Goal: Task Accomplishment & Management: Manage account settings

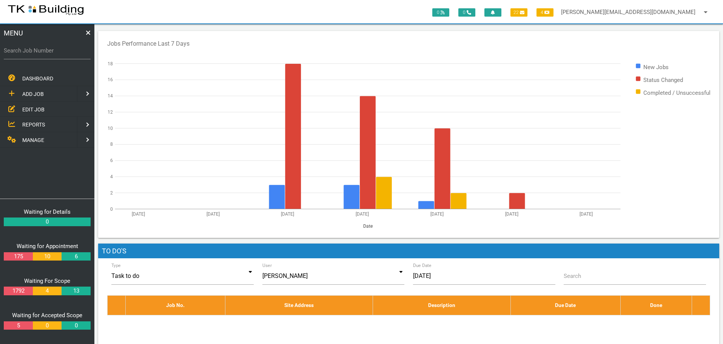
click at [37, 108] on span "EDIT JOB" at bounding box center [33, 109] width 22 height 6
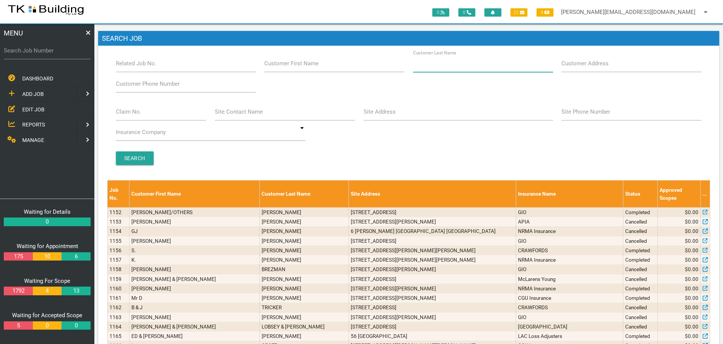
click at [470, 68] on input "Customer Last Name" at bounding box center [483, 63] width 140 height 17
type input "65338"
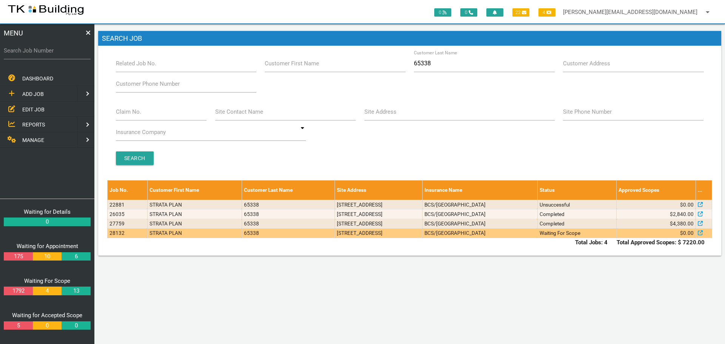
click at [568, 236] on td "Waiting For Scope" at bounding box center [576, 232] width 79 height 9
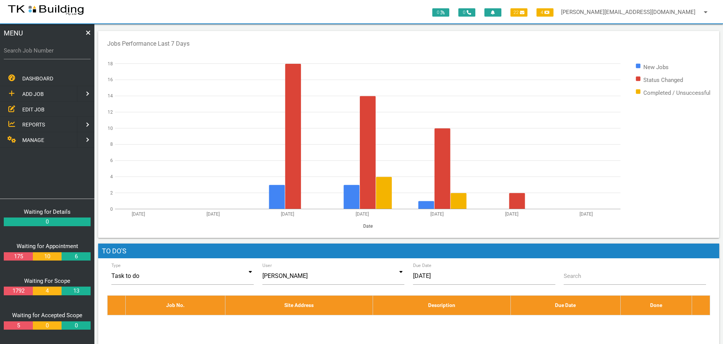
click at [37, 108] on span "EDIT JOB" at bounding box center [33, 109] width 22 height 6
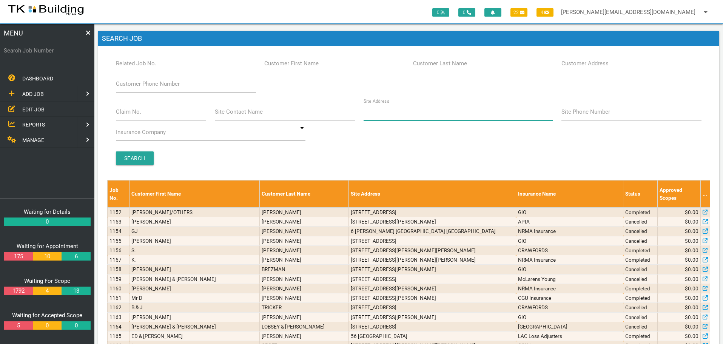
click at [391, 117] on input "Site Address" at bounding box center [457, 111] width 189 height 17
type input "[PERSON_NAME]"
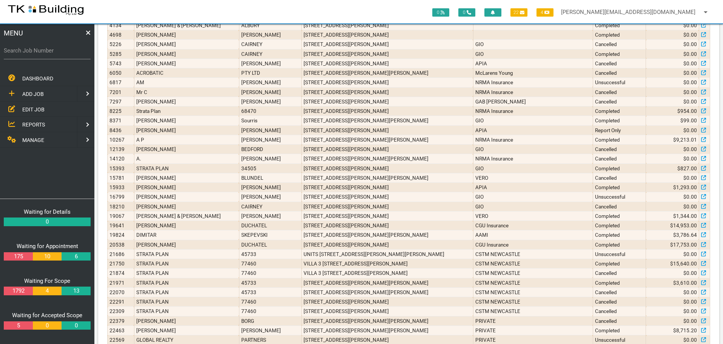
scroll to position [312, 0]
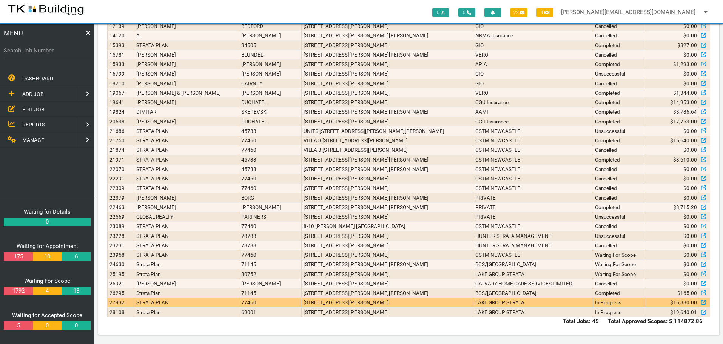
click at [371, 302] on td "6/8 Margaret St, Warners Bay NSW 2282, Australia" at bounding box center [387, 302] width 171 height 9
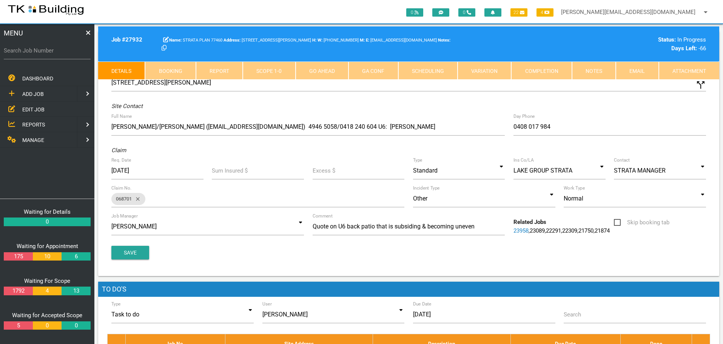
click at [277, 72] on link "Scope 1 - 0" at bounding box center [269, 71] width 52 height 18
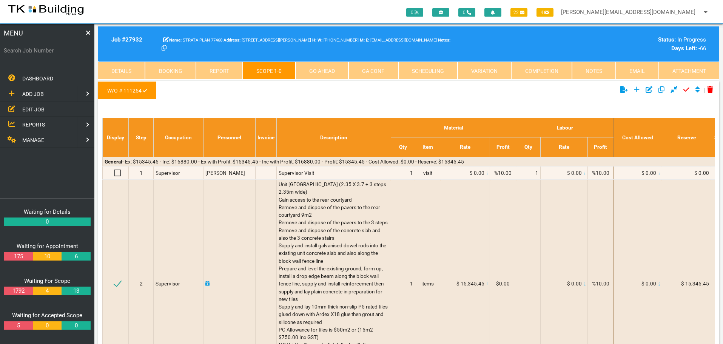
click at [599, 68] on link "Notes" at bounding box center [594, 71] width 44 height 18
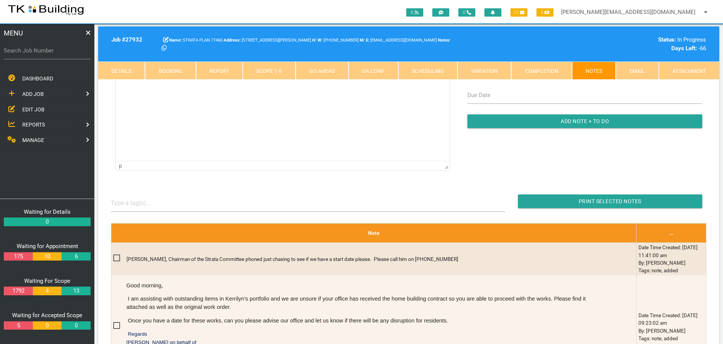
scroll to position [151, 0]
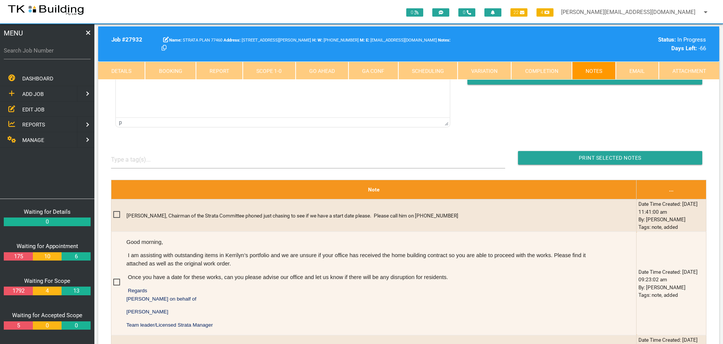
click at [179, 71] on link "Booking" at bounding box center [170, 71] width 51 height 18
select select "8"
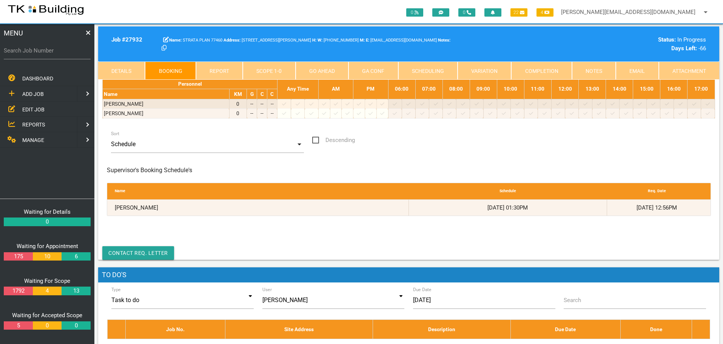
click at [592, 69] on link "Notes" at bounding box center [594, 71] width 44 height 18
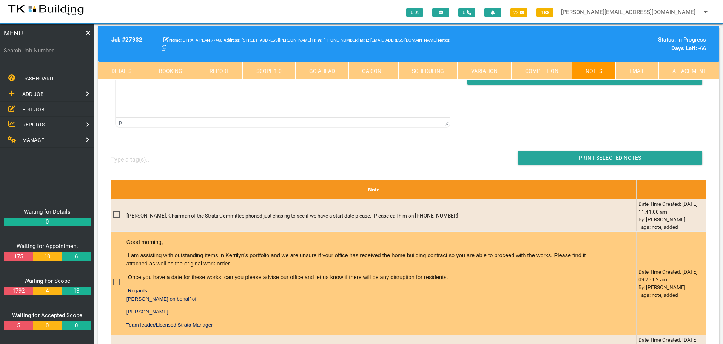
scroll to position [0, 0]
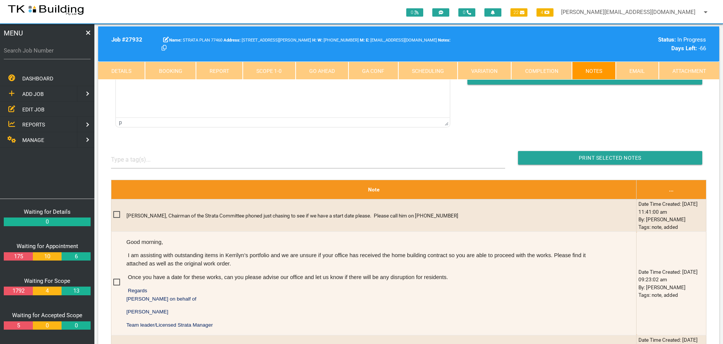
click at [175, 65] on link "Booking" at bounding box center [170, 71] width 51 height 18
select select "8"
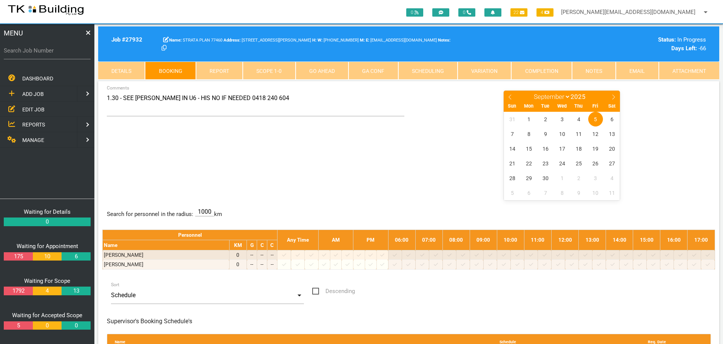
click at [272, 72] on link "Scope 1 - 0" at bounding box center [269, 71] width 52 height 18
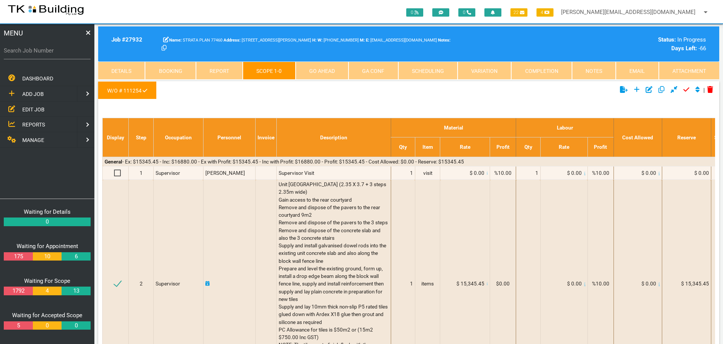
click at [592, 71] on link "Notes" at bounding box center [594, 71] width 44 height 18
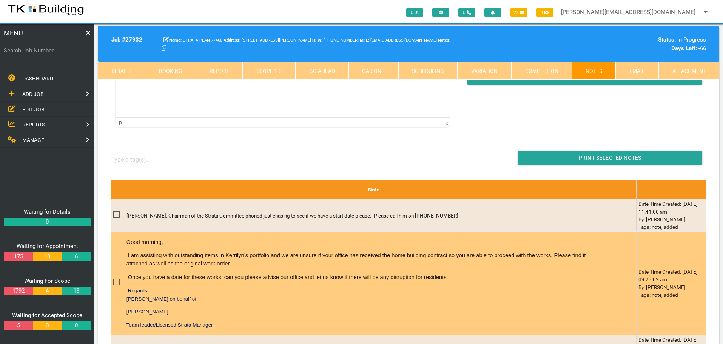
scroll to position [264, 0]
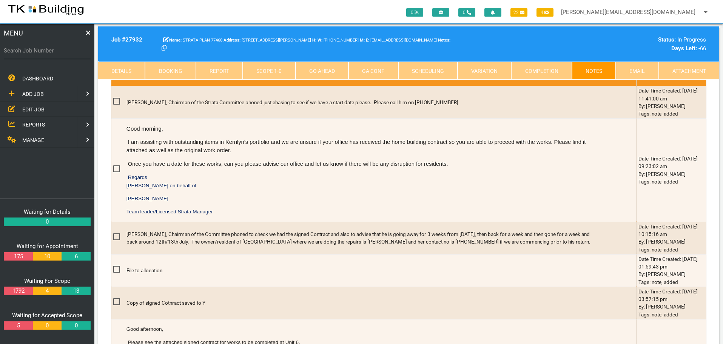
click at [30, 108] on span "EDIT JOB" at bounding box center [33, 109] width 22 height 6
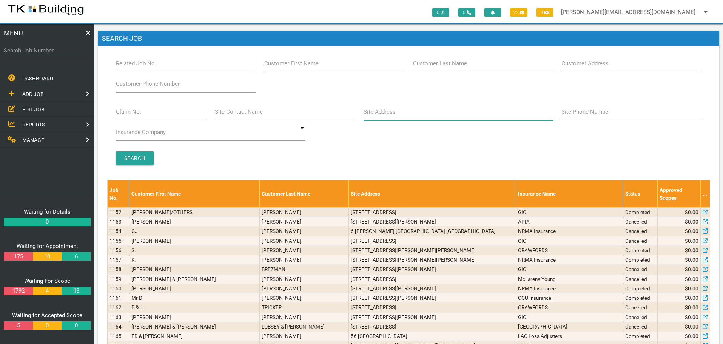
click at [405, 118] on input "Site Address" at bounding box center [457, 111] width 189 height 17
type input "6 Charles"
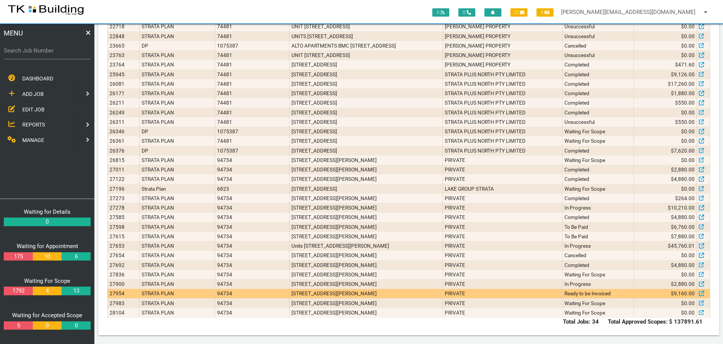
scroll to position [207, 0]
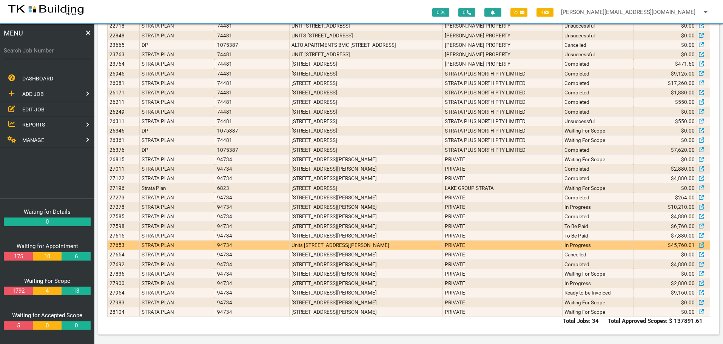
click at [427, 246] on td "Units 502, 602 & 700, 6 Charles St, Charlestown NSW 2290" at bounding box center [365, 244] width 153 height 9
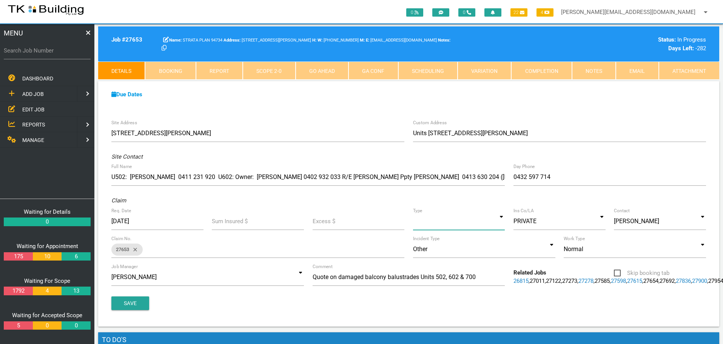
click at [439, 214] on input at bounding box center [459, 220] width 92 height 17
click at [597, 69] on link "Notes" at bounding box center [594, 71] width 44 height 18
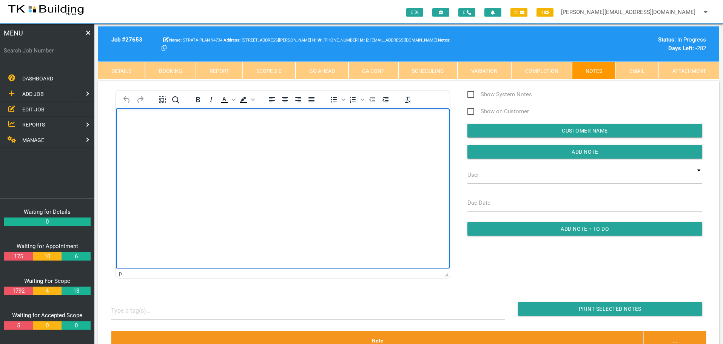
click at [150, 137] on body "Rich Text Area. Press ALT-0 for help." at bounding box center [283, 129] width 334 height 25
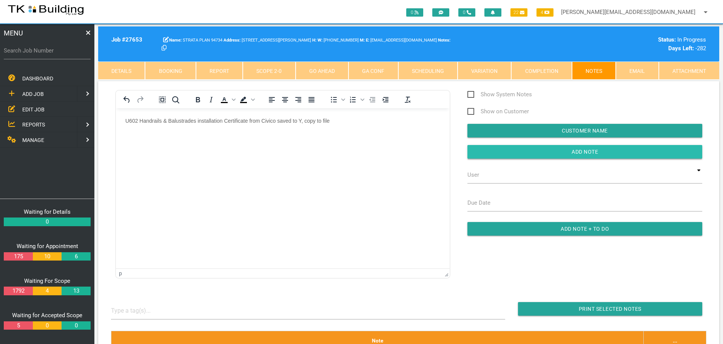
click at [519, 151] on input "button" at bounding box center [584, 152] width 235 height 14
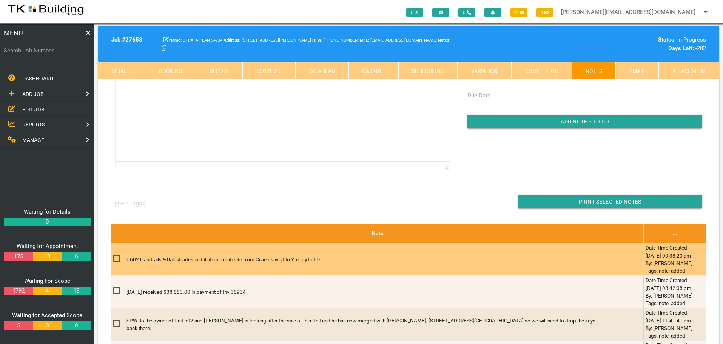
scroll to position [113, 0]
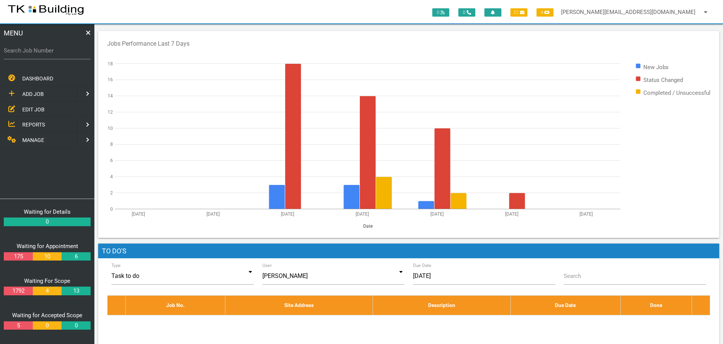
click at [41, 54] on label "Search Job Number" at bounding box center [47, 50] width 87 height 9
click at [41, 54] on input "Search Job Number" at bounding box center [47, 50] width 87 height 17
type input "25438"
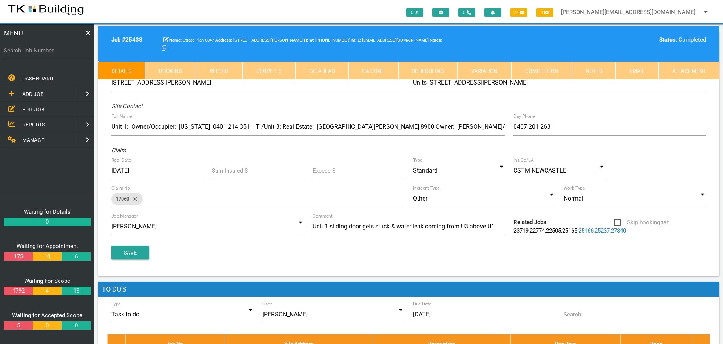
click at [602, 74] on link "Notes" at bounding box center [594, 71] width 44 height 18
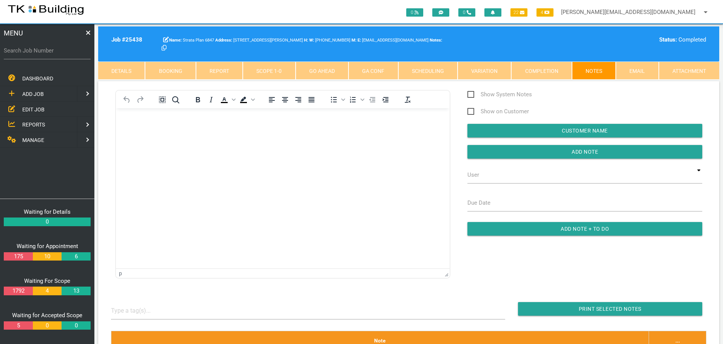
click at [146, 138] on body "Rich Text Area. Press ALT-0 for help." at bounding box center [283, 129] width 334 height 25
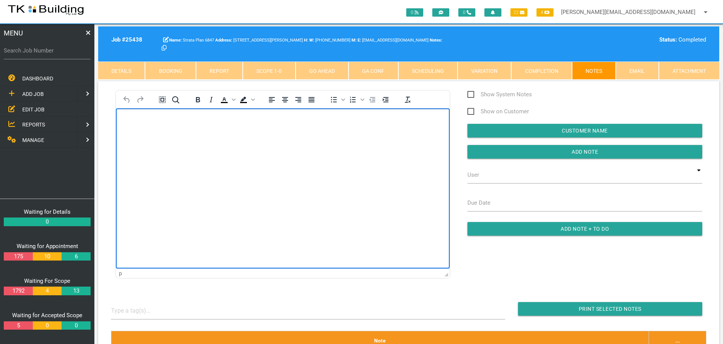
click at [125, 122] on body "Rich Text Area. Press ALT-0 for help." at bounding box center [283, 129] width 334 height 25
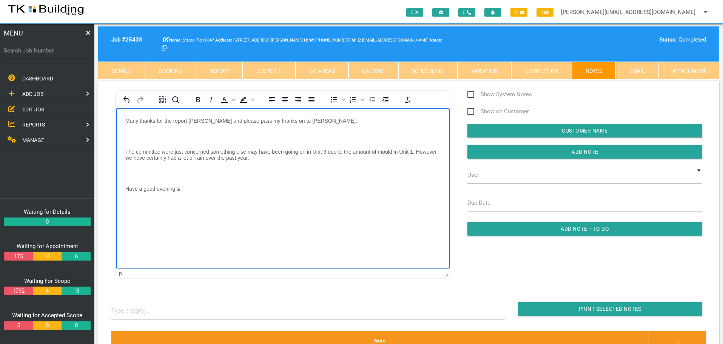
click at [131, 134] on p "Rich Text Area. Press ALT-0 for help." at bounding box center [282, 136] width 315 height 6
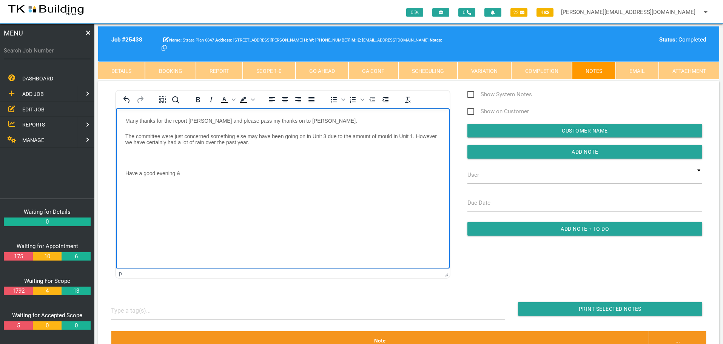
click at [129, 155] on p "Rich Text Area. Press ALT-0 for help." at bounding box center [282, 157] width 315 height 6
click at [189, 157] on p "Have a good evening &" at bounding box center [282, 157] width 315 height 6
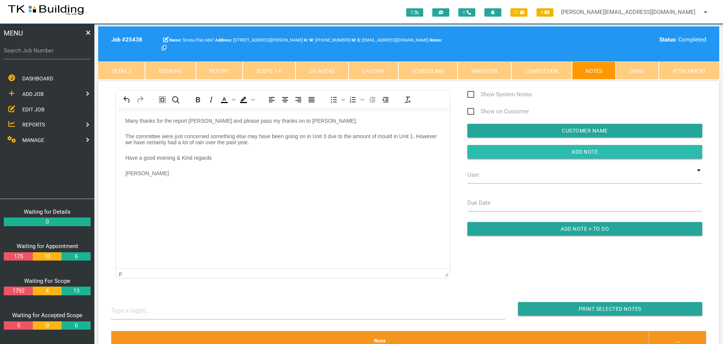
click at [505, 154] on input "button" at bounding box center [584, 152] width 235 height 14
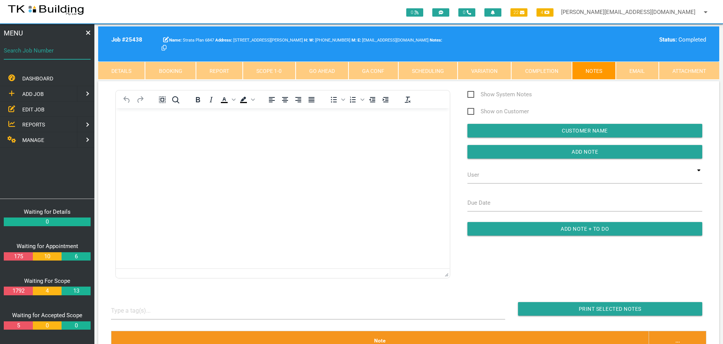
click at [66, 57] on input "Search Job Number" at bounding box center [47, 50] width 87 height 17
type input "28014"
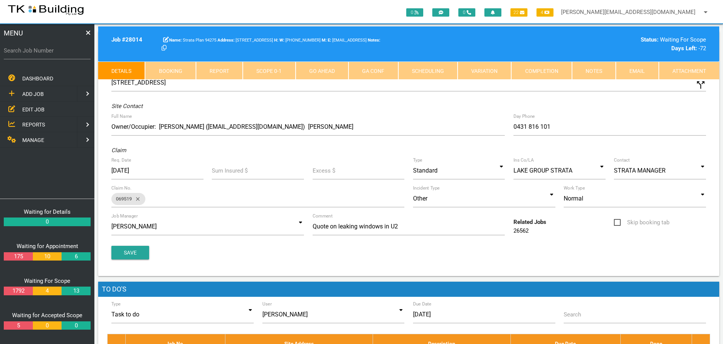
click at [588, 71] on link "Notes" at bounding box center [594, 71] width 44 height 18
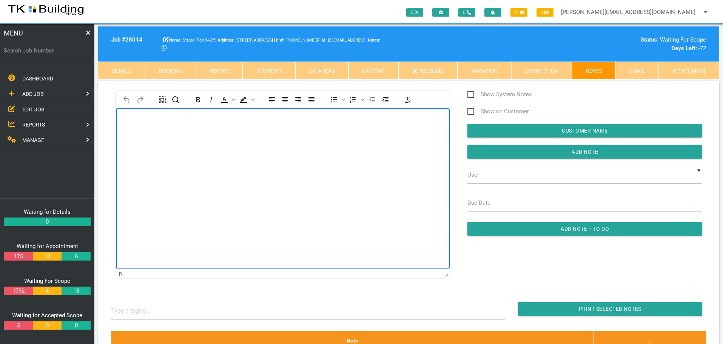
click at [136, 126] on body "Rich Text Area. Press ALT-0 for help." at bounding box center [283, 129] width 334 height 25
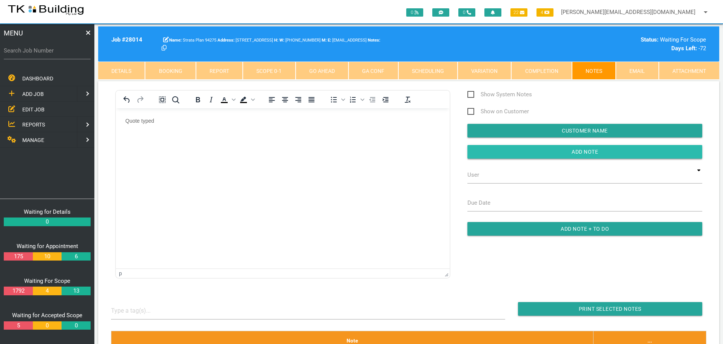
click at [476, 152] on input "button" at bounding box center [584, 152] width 235 height 14
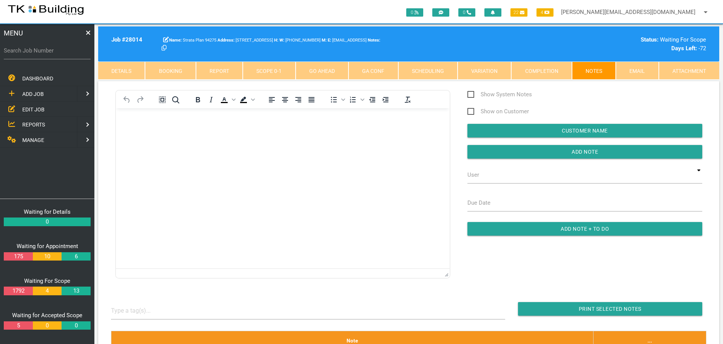
click at [47, 54] on label "Search Job Number" at bounding box center [47, 50] width 87 height 9
click at [47, 54] on input "Search Job Number" at bounding box center [47, 50] width 87 height 17
type input "28030"
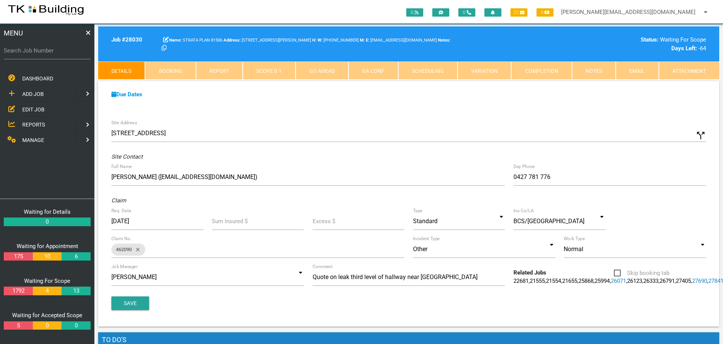
click at [597, 70] on link "Notes" at bounding box center [594, 71] width 44 height 18
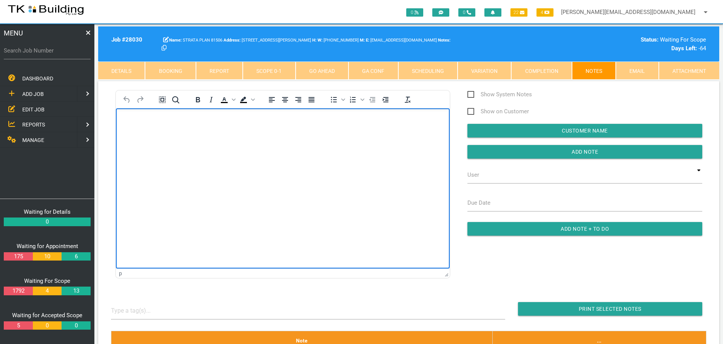
click at [143, 126] on body "Rich Text Area. Press ALT-0 for help." at bounding box center [283, 129] width 334 height 25
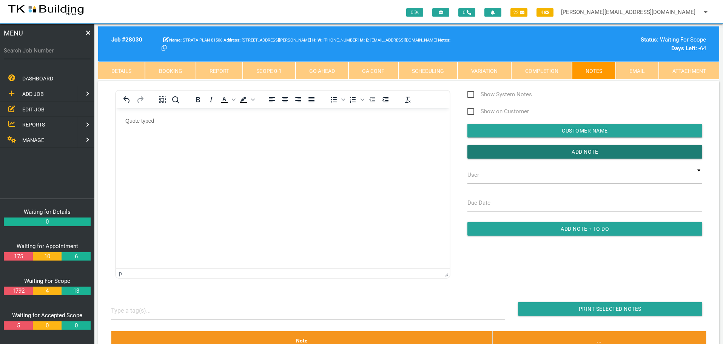
drag, startPoint x: 509, startPoint y: 151, endPoint x: 451, endPoint y: 157, distance: 58.1
click at [503, 153] on input "button" at bounding box center [584, 152] width 235 height 14
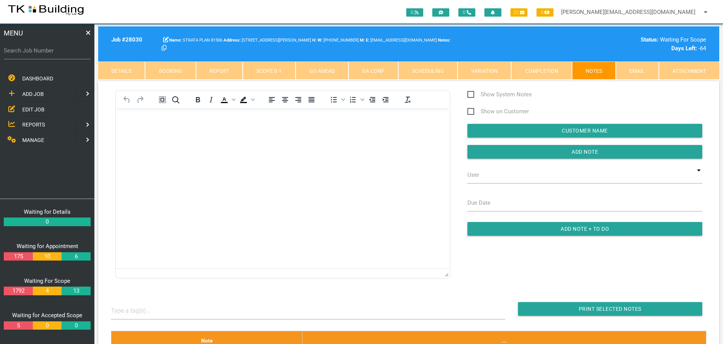
click at [126, 67] on link "Details" at bounding box center [121, 71] width 47 height 18
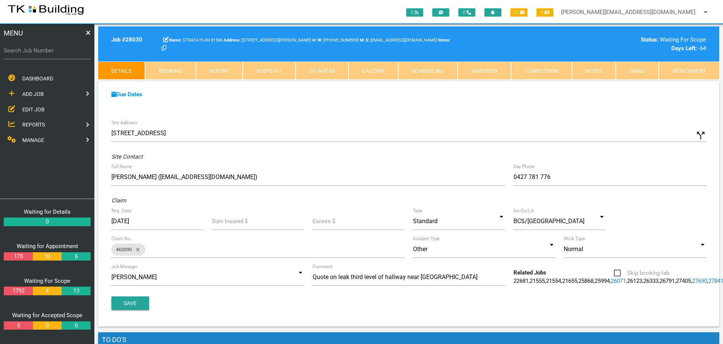
drag, startPoint x: 700, startPoint y: 138, endPoint x: 653, endPoint y: 134, distance: 47.4
click at [699, 139] on icon "call_split" at bounding box center [700, 135] width 11 height 11
click at [428, 137] on label "Custom Address" at bounding box center [434, 133] width 42 height 9
click at [428, 137] on input "Custom Address" at bounding box center [559, 133] width 293 height 17
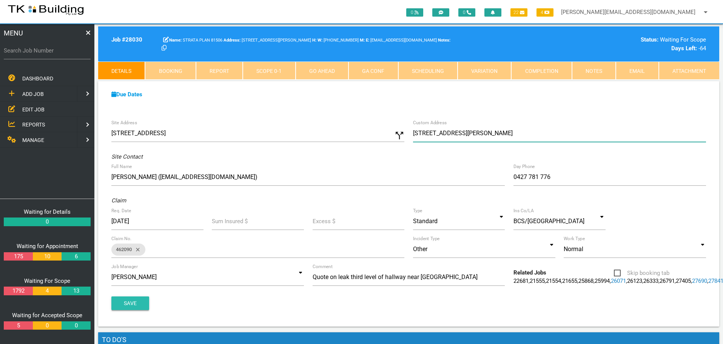
type input "[STREET_ADDRESS][PERSON_NAME]"
click at [122, 310] on button "Save" at bounding box center [130, 303] width 38 height 14
click at [64, 55] on input "Search Job Number" at bounding box center [47, 50] width 87 height 17
type input "27265"
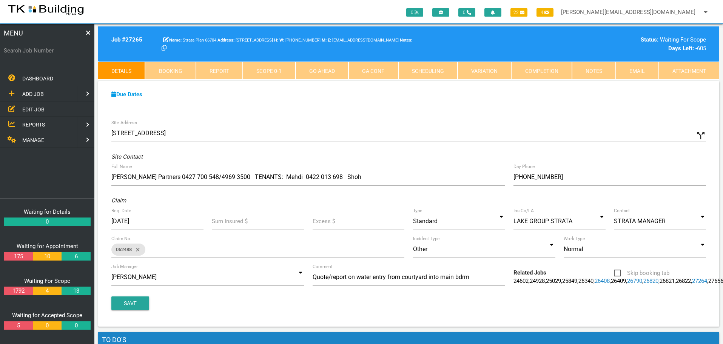
click at [60, 53] on label "Search Job Number" at bounding box center [47, 50] width 87 height 9
click at [60, 53] on input "Search Job Number" at bounding box center [47, 50] width 87 height 17
type input "27902"
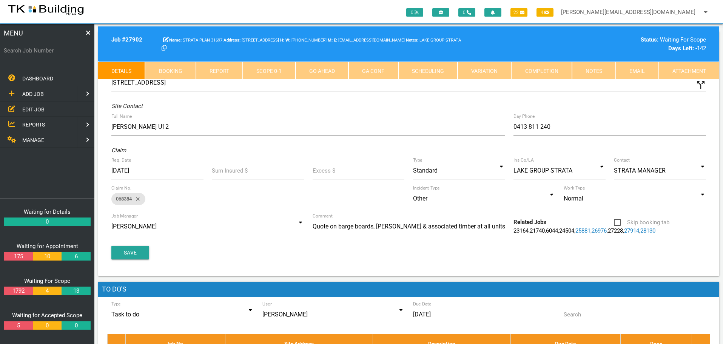
click at [603, 68] on link "Notes" at bounding box center [594, 71] width 44 height 18
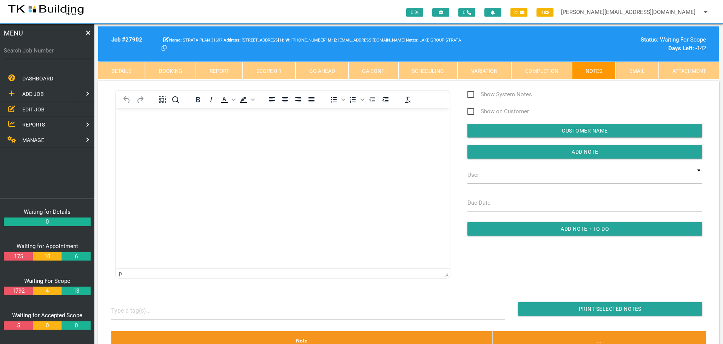
click at [279, 72] on link "Scope 0 - 1" at bounding box center [269, 71] width 52 height 18
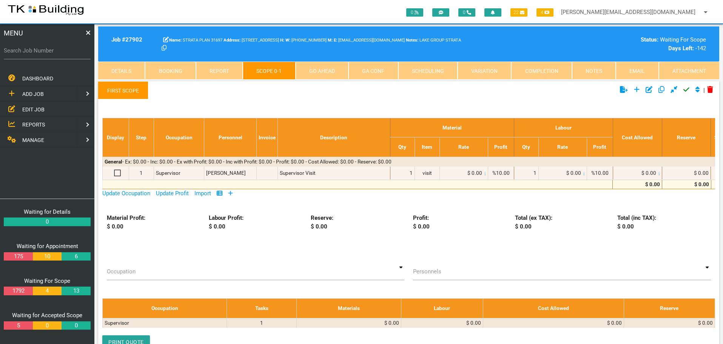
click at [595, 66] on link "Notes" at bounding box center [594, 71] width 44 height 18
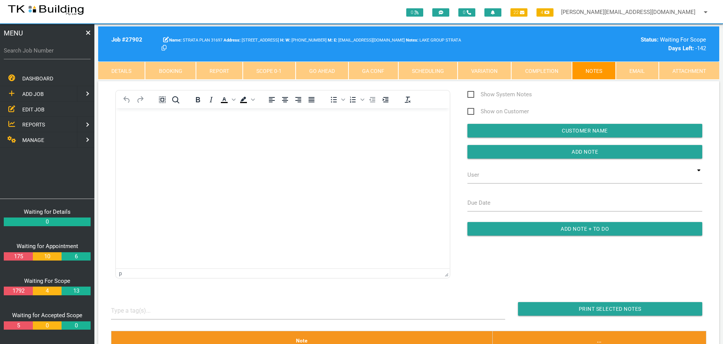
click at [127, 125] on body "Rich Text Area. Press ALT-0 for help." at bounding box center [283, 129] width 334 height 25
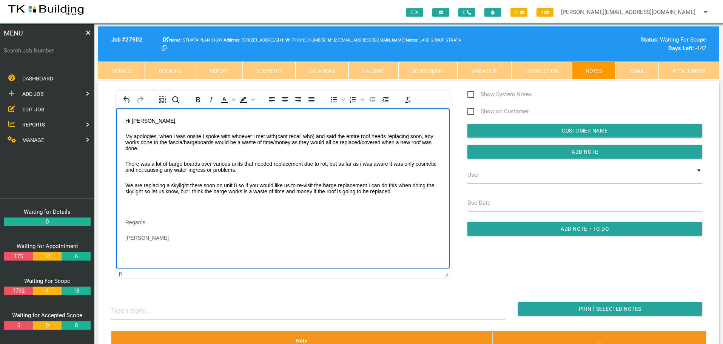
click at [130, 202] on body "Hi Jess, My apologies, when i was onsite I spoke with whoever i met with(cant r…" at bounding box center [283, 188] width 334 height 142
click at [131, 234] on body "Hi Jess, My apologies, when i was onsite I spoke with whoever i met with(cant r…" at bounding box center [283, 180] width 334 height 126
click at [169, 222] on p "[PERSON_NAME]" at bounding box center [282, 222] width 315 height 6
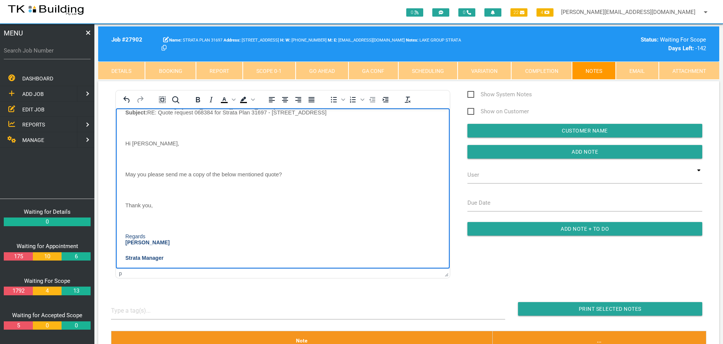
click at [134, 128] on p "Rich Text Area. Press ALT-0 for help." at bounding box center [282, 128] width 315 height 6
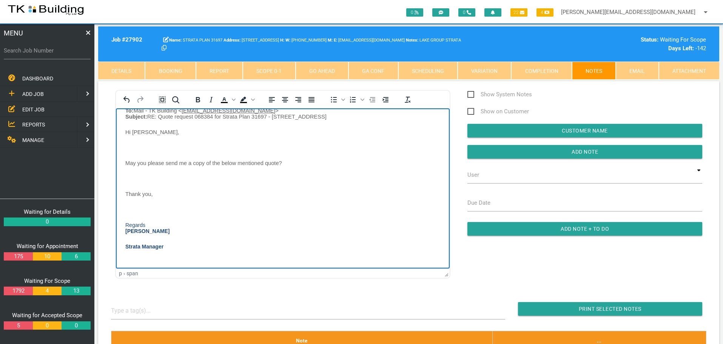
click at [135, 143] on body "Hi Jess, My apologies, when i was onsite I spoke with whoever i met with(cant r…" at bounding box center [283, 123] width 334 height 290
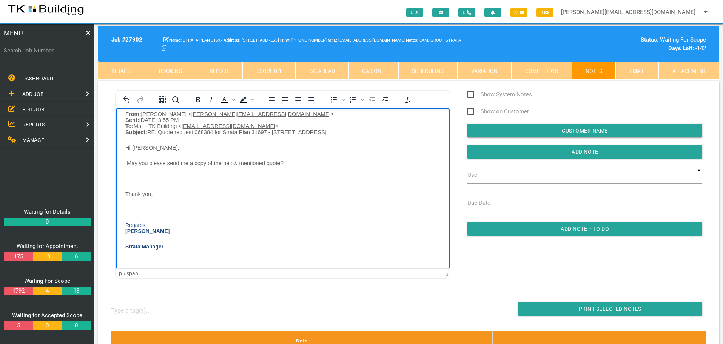
click at [132, 175] on p "Rich Text Area. Press ALT-0 for help." at bounding box center [282, 178] width 315 height 6
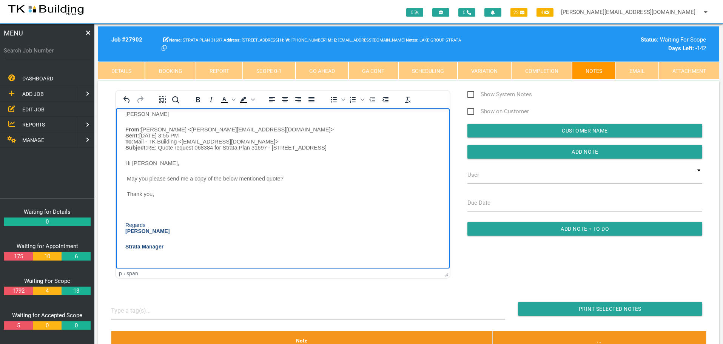
click at [130, 206] on p "Rich Text Area. Press ALT-0 for help." at bounding box center [282, 209] width 315 height 6
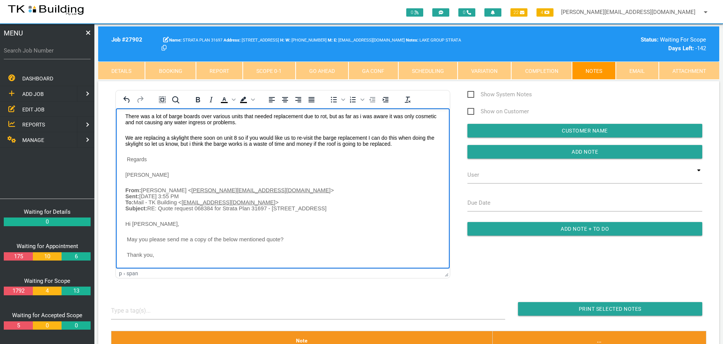
scroll to position [23, 0]
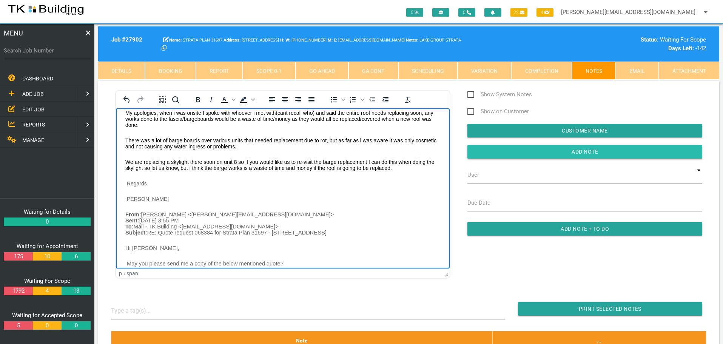
click at [486, 154] on input "Add Note" at bounding box center [584, 152] width 235 height 14
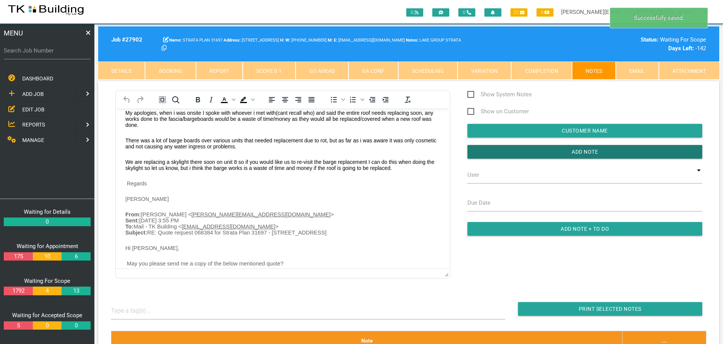
scroll to position [0, 0]
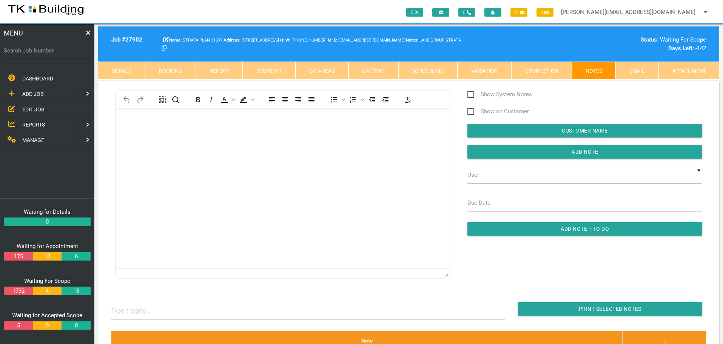
click at [112, 67] on link "Details" at bounding box center [121, 71] width 47 height 18
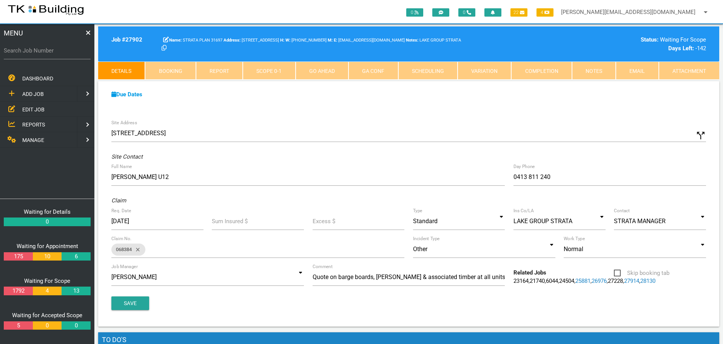
click at [599, 67] on link "Notes" at bounding box center [594, 71] width 44 height 18
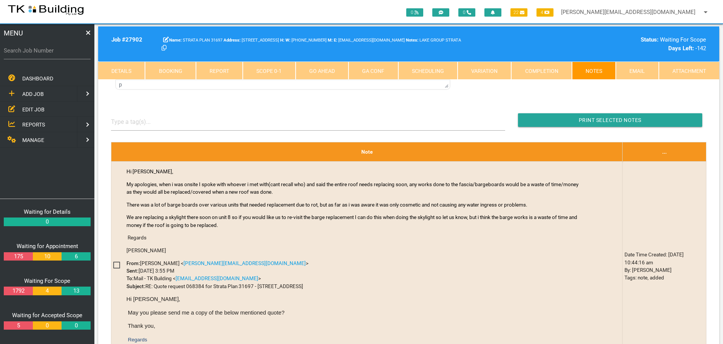
drag, startPoint x: 30, startPoint y: 108, endPoint x: 35, endPoint y: 109, distance: 5.5
click at [31, 108] on span "EDIT JOB" at bounding box center [33, 109] width 22 height 6
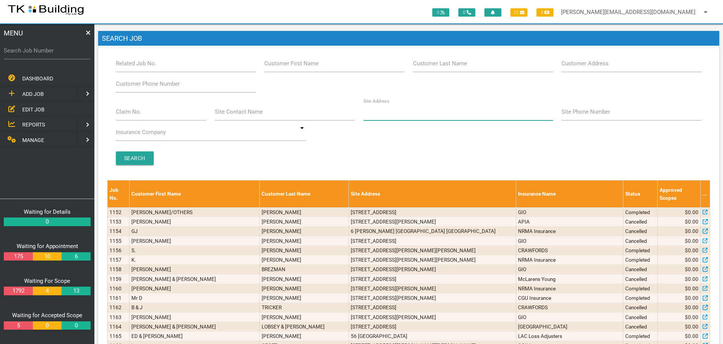
click at [411, 115] on input "Site Address" at bounding box center [457, 111] width 189 height 17
type input "265 pARK"
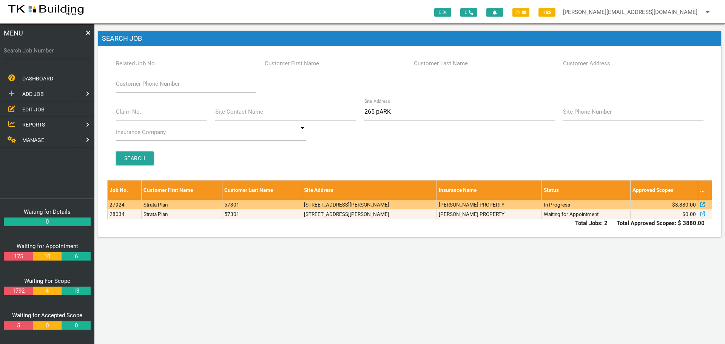
click at [436, 203] on td "6/265 Park Ave, Kotara NSW 2289, Australia" at bounding box center [369, 204] width 135 height 9
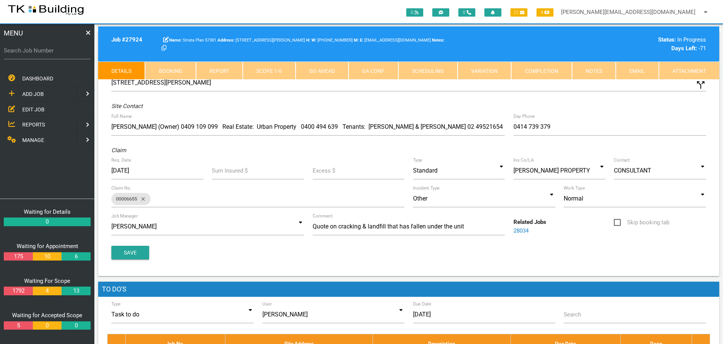
click at [585, 69] on link "Notes" at bounding box center [594, 71] width 44 height 18
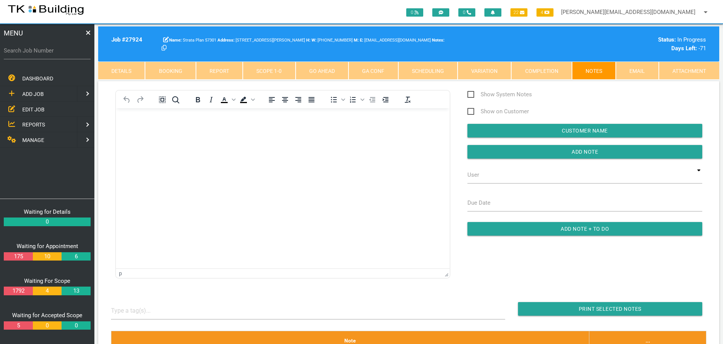
click at [140, 124] on body "Rich Text Area. Press ALT-0 for help." at bounding box center [283, 129] width 334 height 25
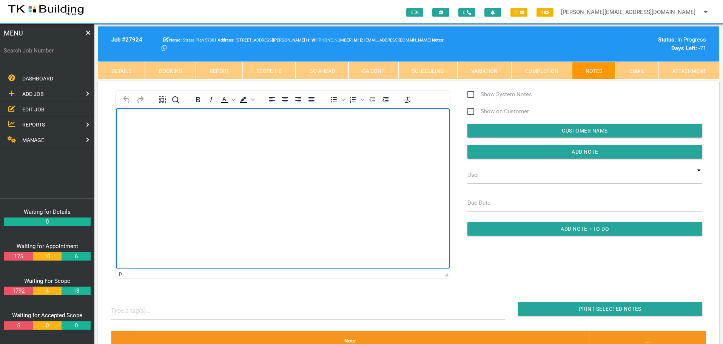
click at [129, 117] on p "Rich Text Area. Press ALT-0 for help." at bounding box center [282, 120] width 315 height 6
click at [130, 131] on body "Good afternoon, Just wondering if I could get an update on the works at the abo…" at bounding box center [283, 170] width 334 height 106
click at [129, 149] on p "Rich Text Area. Press ALT-0 for help." at bounding box center [282, 151] width 315 height 6
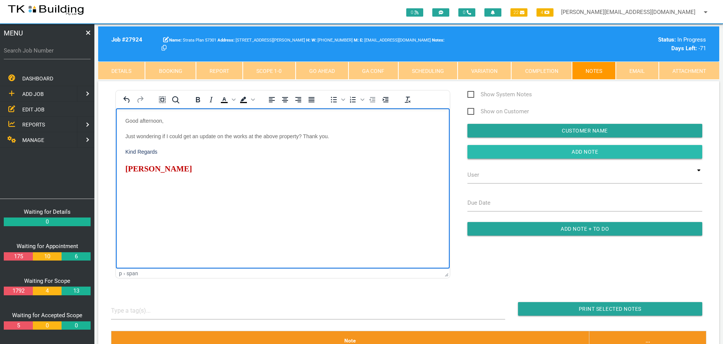
click at [509, 148] on input "Add Note" at bounding box center [584, 152] width 235 height 14
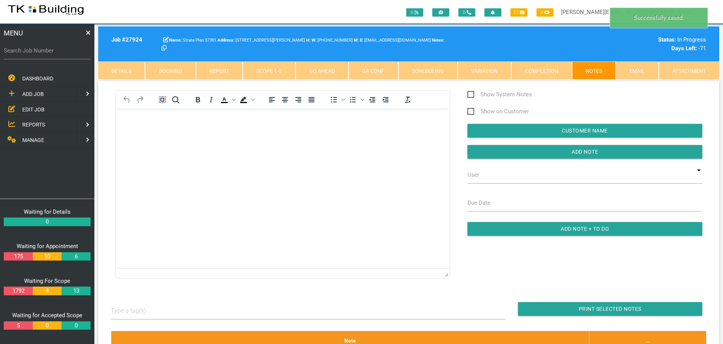
click at [271, 69] on link "Scope 1 - 0" at bounding box center [269, 71] width 52 height 18
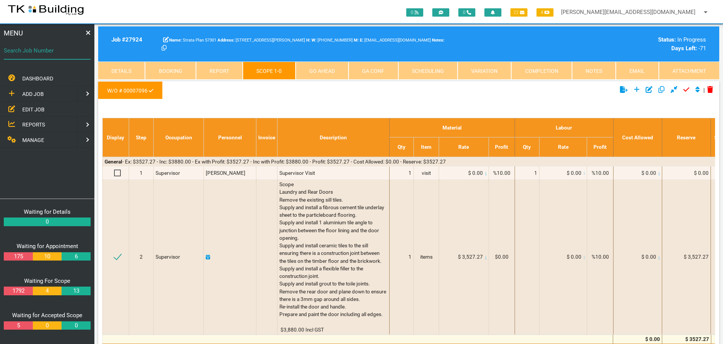
click at [57, 56] on input "Search Job Number" at bounding box center [47, 50] width 87 height 17
type input "28129"
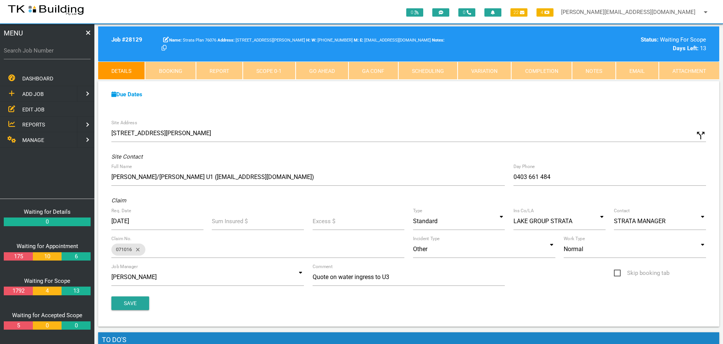
click at [31, 108] on span "EDIT JOB" at bounding box center [33, 109] width 22 height 6
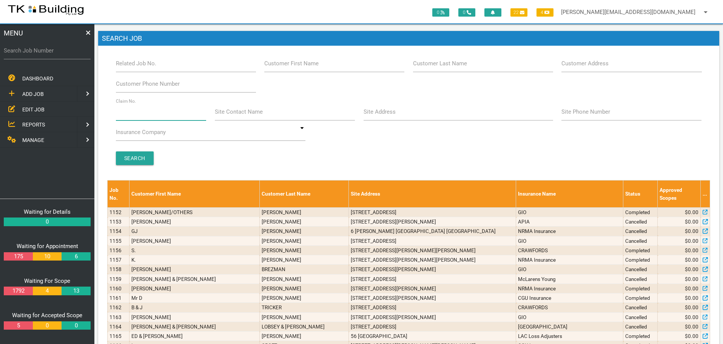
click at [149, 115] on input "Claim No." at bounding box center [161, 111] width 91 height 17
type input "36224"
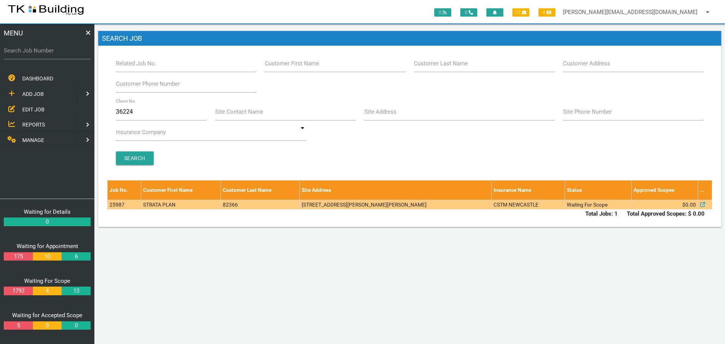
click at [271, 203] on td "82366" at bounding box center [260, 204] width 79 height 9
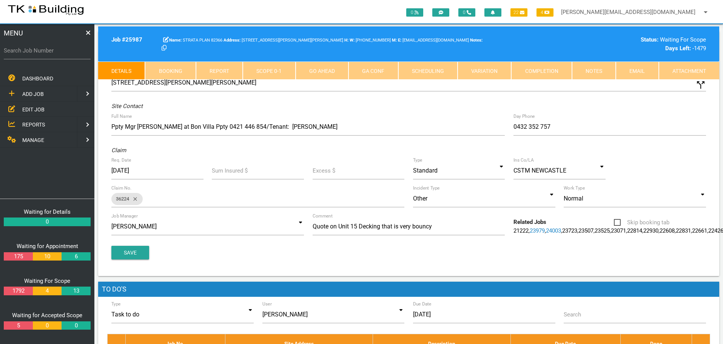
click at [603, 66] on link "Notes" at bounding box center [594, 71] width 44 height 18
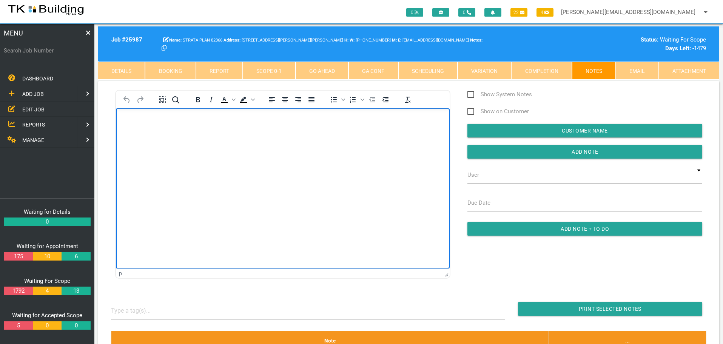
click at [186, 142] on html at bounding box center [283, 125] width 334 height 34
click at [139, 123] on p "Rich Text Area. Press ALT-0 for help." at bounding box center [282, 120] width 315 height 6
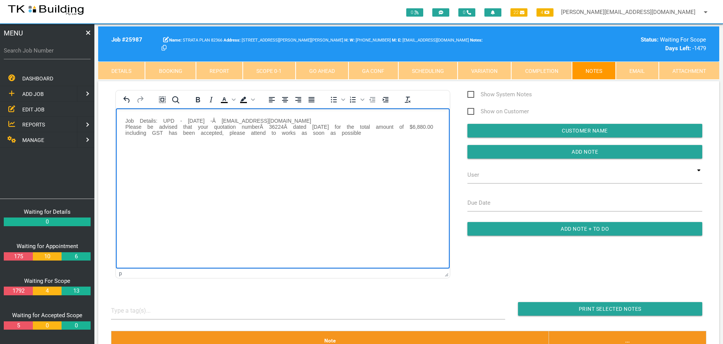
click at [125, 119] on body "Job Details: UPD - 05.09.2025 -Â assistant@cstm.com.au Please be advised that y…" at bounding box center [283, 135] width 334 height 37
paste body "Rich Text Area. Press ALT-0 for help."
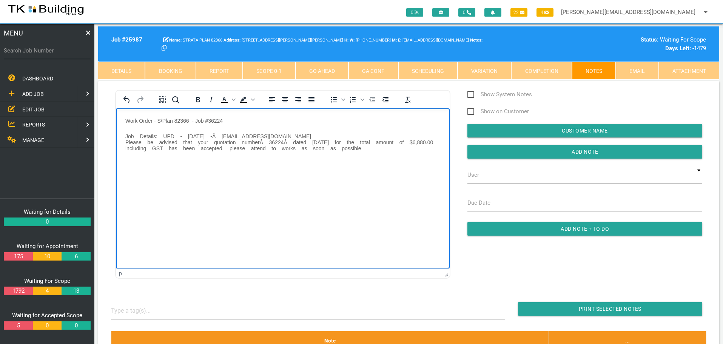
click at [157, 135] on p "Job Details: UPD - 05.09.2025 -Â assistant@cstm.com.au Please be advised that y…" at bounding box center [282, 142] width 315 height 18
click at [169, 135] on p "Job Details: UPD - 05.09.2025 -Â assistant@cstm.com.au Please be advised that y…" at bounding box center [282, 142] width 315 height 18
click at [173, 136] on p "Job Details: UPD - 05.09.2025 -Â assistant@cstm.com.au Please be advised that y…" at bounding box center [282, 142] width 315 height 18
click at [201, 135] on p "Job Details: UPD - 05.09.2025 -Â assistant@cstm.com.au Please be advised that y…" at bounding box center [282, 142] width 315 height 18
click at [266, 134] on p "Job Details: UPD - 05.09.2025 assistant@cstm.com.au Please be advised that your…" at bounding box center [282, 142] width 315 height 18
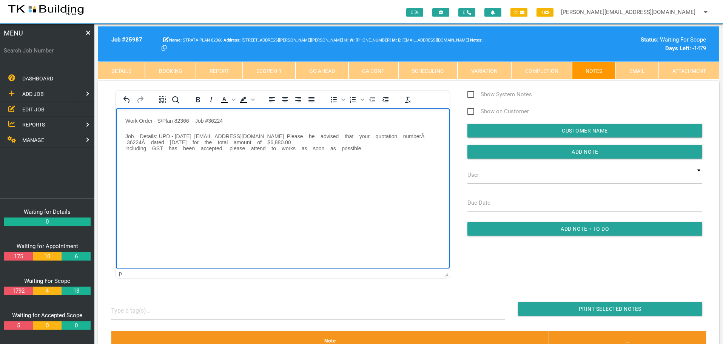
click at [279, 135] on p "Job Details: UPD - 05.09.2025 assistant@cstm.com.au P lease be advised that you…" at bounding box center [282, 142] width 315 height 18
click at [286, 134] on p "Job Details: UPD - 05.09.2025 assistant@cstm.com.au P lease be advised that you…" at bounding box center [282, 142] width 315 height 18
click at [306, 135] on p "Job Details: UPD - 05.09.2025 assistant@cstm.com.au P lease be advised that you…" at bounding box center [282, 142] width 315 height 18
click at [317, 135] on p "Job Details: UPD - 05.09.2025 assistant@cstm.com.au P lease be advised that you…" at bounding box center [282, 142] width 315 height 18
click at [328, 135] on p "Job Details: UPD - 05.09.2025 assistant@cstm.com.au P lease be advised that you…" at bounding box center [282, 142] width 315 height 18
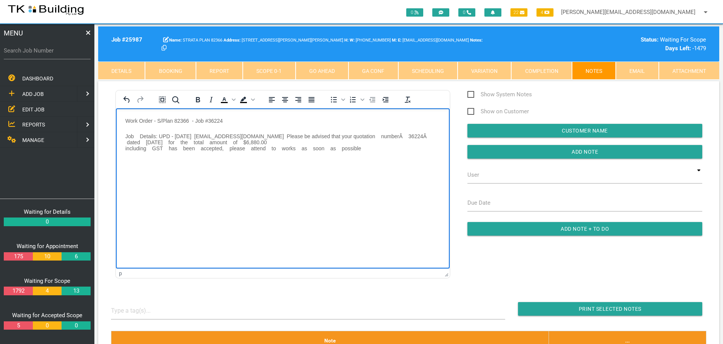
click at [351, 136] on p "Job Details: UPD - 05.09.2025 assistant@cstm.com.au P lease be advised that you…" at bounding box center [282, 142] width 315 height 18
click at [372, 134] on p "Job Details: UPD - 05.09.2025 assistant@cstm.com.au P lease be advised that you…" at bounding box center [282, 142] width 315 height 18
click at [387, 135] on p "Job Details: UPD - 05.09.2025 assistant@cstm.com.au P lease be advised that you…" at bounding box center [282, 142] width 315 height 18
click at [402, 135] on p "Job Details: UPD - 05.09.2025 assistant@cstm.com.au P lease be advised that you…" at bounding box center [282, 142] width 315 height 18
click at [433, 135] on p "Job Details: UPD - 05.09.2025 assistant@cstm.com.au P lease be advised that you…" at bounding box center [282, 142] width 315 height 18
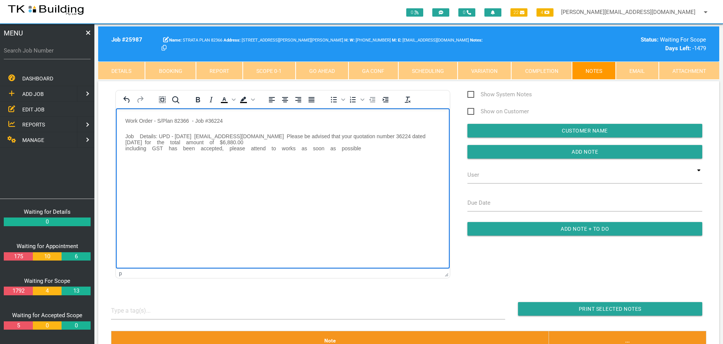
click at [430, 134] on p "Job Details: UPD - 05.09.2025 assistant@cstm.com.au P lease be advised that you…" at bounding box center [282, 142] width 315 height 18
click at [440, 135] on p "Job Details: UPD - 05.09.2025 assistant@cstm.com.au P lease be advised that you…" at bounding box center [282, 142] width 315 height 18
click at [133, 141] on p "Job Details: UPD - 05.09.2025 assistant@cstm.com.au P lease be advised that you…" at bounding box center [282, 142] width 315 height 18
click at [145, 142] on p "Job Details: UPD - 05.09.2025 assistant@cstm.com.au P lease be advised that you…" at bounding box center [282, 142] width 315 height 18
click at [163, 141] on p "Job Details: UPD - 05.09.2025 assistant@cstm.com.au P lease be advised that you…" at bounding box center [282, 142] width 315 height 18
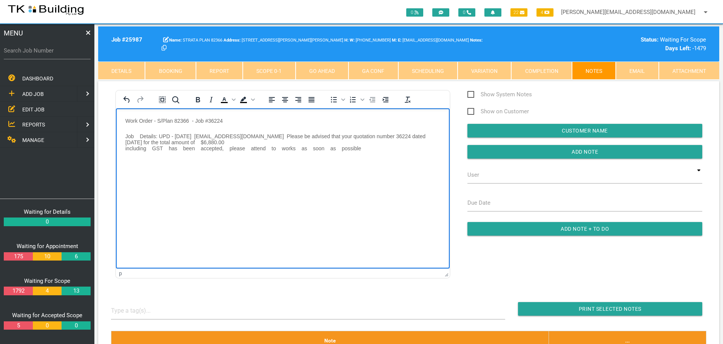
click at [169, 141] on p "Job Details: UPD - 05.09.2025 assistant@cstm.com.au P lease be advised that you…" at bounding box center [282, 142] width 315 height 18
click at [199, 141] on p "Job Details: UPD - 05.09.2025 assistant@cstm.com.au P lease be advised that you…" at bounding box center [282, 142] width 315 height 18
click at [217, 143] on p "Job Details: UPD - 05.09.2025 assistant@cstm.com.au P lease be advised that you…" at bounding box center [282, 142] width 315 height 18
click at [228, 142] on p "Job Details: UPD - 05.09.2025 assistant@cstm.com.au P lease be advised that you…" at bounding box center [282, 142] width 315 height 18
click at [239, 142] on p "Job Details: UPD - 05.09.2025 assistant@cstm.com.au P lease be advised that you…" at bounding box center [282, 142] width 315 height 18
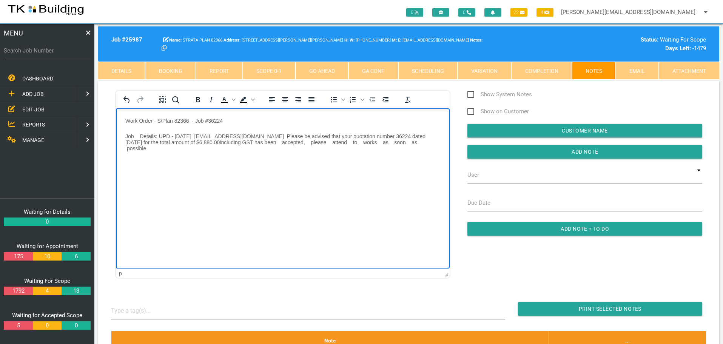
click at [252, 141] on p "Job Details: UPD - 05.09.2025 assistant@cstm.com.au P lease be advised that you…" at bounding box center [282, 142] width 315 height 18
click at [276, 142] on p "Job Details: UPD - 05.09.2025 assistant@cstm.com.au P lease be advised that you…" at bounding box center [282, 139] width 315 height 12
click at [294, 141] on p "Job Details: UPD - 05.09.2025 assistant@cstm.com.au P lease be advised that you…" at bounding box center [282, 139] width 315 height 12
click at [310, 142] on p "Job Details: UPD - 05.09.2025 assistant@cstm.com.au P lease be advised that you…" at bounding box center [282, 139] width 315 height 12
click at [314, 142] on p "Job Details: UPD - 05.09.2025 assistant@cstm.com.au P lease be advised that you…" at bounding box center [282, 139] width 315 height 12
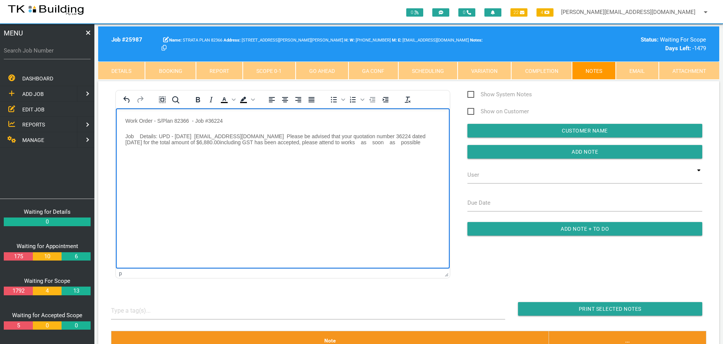
click at [331, 142] on p "Job Details: UPD - 05.09.2025 assistant@cstm.com.au P lease be advised that you…" at bounding box center [282, 139] width 315 height 12
click at [338, 142] on p "Job Details: UPD - 05.09.2025 assistant@cstm.com.au P lease be advised that you…" at bounding box center [282, 139] width 315 height 12
click at [351, 142] on p "Job Details: UPD - 05.09.2025 assistant@cstm.com.au P lease be advised that you…" at bounding box center [282, 139] width 315 height 12
click at [358, 140] on p "Job Details: UPD - 05.09.2025 assistant@cstm.com.au P lease be advised that you…" at bounding box center [282, 139] width 315 height 12
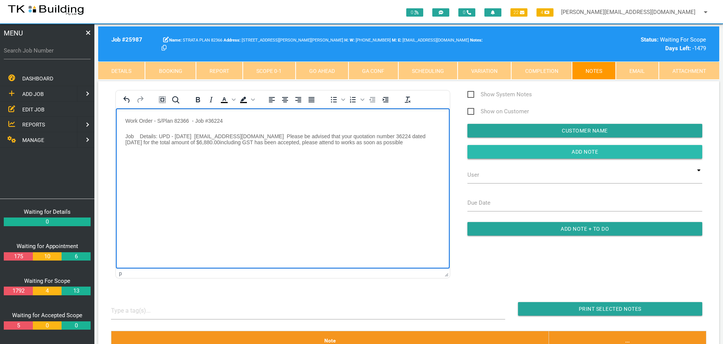
click at [483, 153] on input "Add Note" at bounding box center [584, 152] width 235 height 14
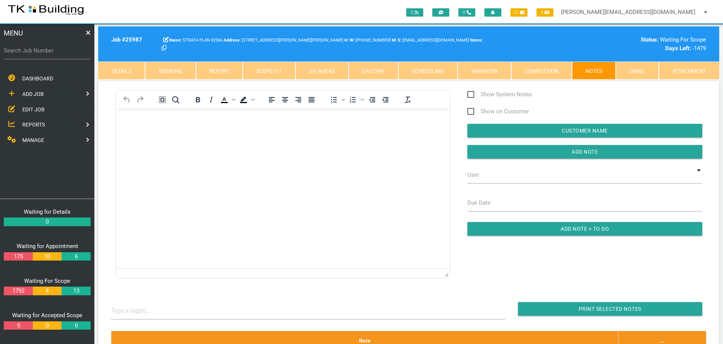
click at [41, 123] on span "REPORTS" at bounding box center [33, 125] width 23 height 6
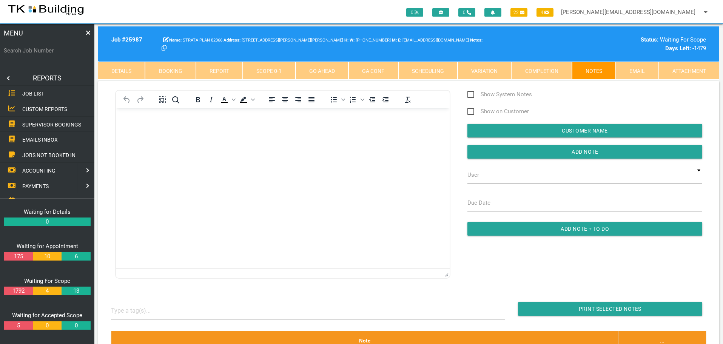
click at [41, 123] on span "SUPERVISOR BOOKINGS" at bounding box center [51, 124] width 59 height 6
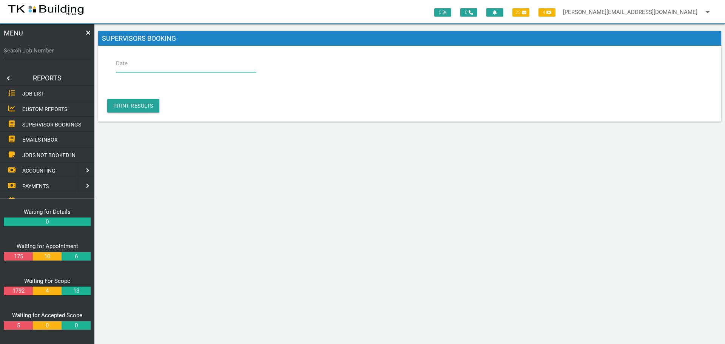
click at [148, 65] on input "Date" at bounding box center [186, 63] width 140 height 17
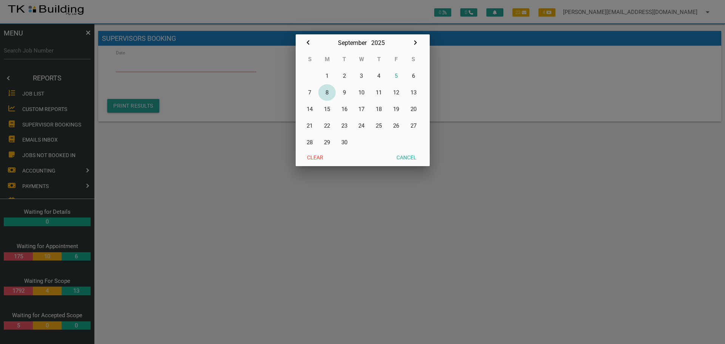
click at [326, 93] on button "8" at bounding box center [326, 92] width 17 height 17
type input "08/09/2025"
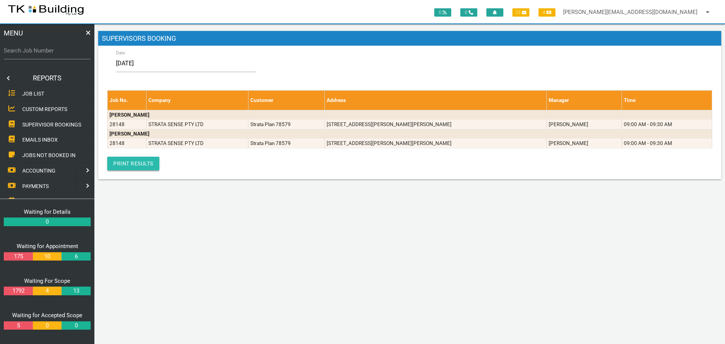
click at [132, 163] on link "Print Results" at bounding box center [133, 164] width 52 height 14
click at [52, 57] on input "Search Job Number" at bounding box center [47, 50] width 87 height 17
type input "28067"
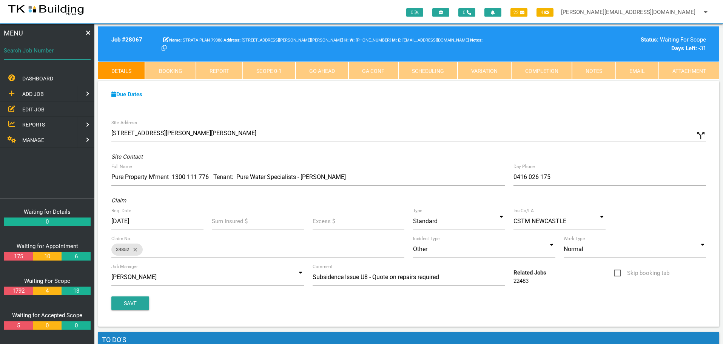
click at [31, 56] on input "Search Job Number" at bounding box center [47, 50] width 87 height 17
type input "27705"
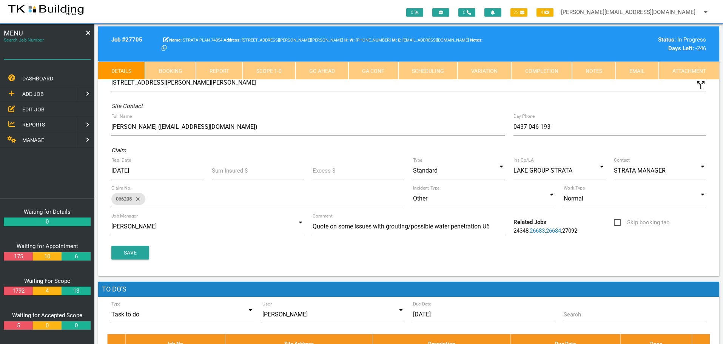
click at [46, 56] on input "Search Job Number" at bounding box center [47, 50] width 87 height 17
type input "27205"
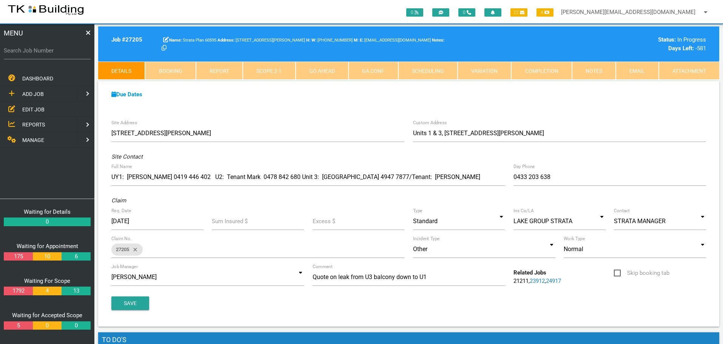
drag, startPoint x: 590, startPoint y: 68, endPoint x: 570, endPoint y: 79, distance: 22.8
click at [590, 69] on link "Notes" at bounding box center [594, 71] width 44 height 18
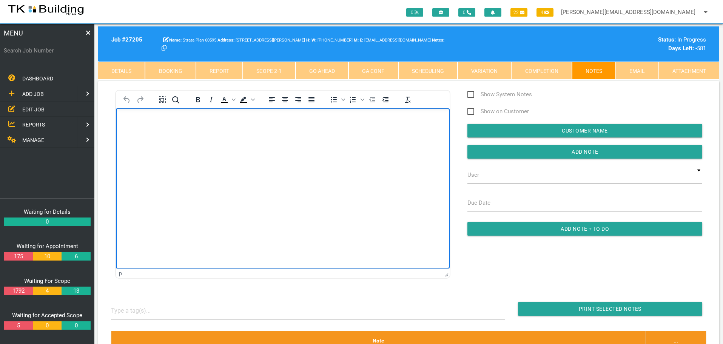
drag, startPoint x: 151, startPoint y: 119, endPoint x: 133, endPoint y: 123, distance: 18.6
click at [149, 119] on p "Rich Text Area. Press ALT-0 for help." at bounding box center [282, 120] width 315 height 6
click at [124, 120] on body "Rich Text Area. Press ALT-0 for help." at bounding box center [283, 129] width 334 height 25
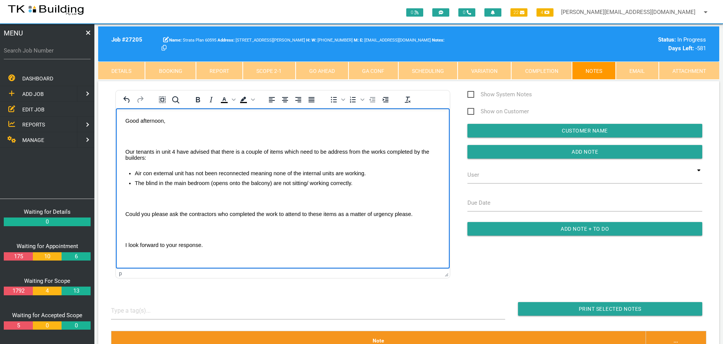
click at [126, 130] on body "Good afternoon, Our tenants in unit 4 have advised that there is a couple of it…" at bounding box center [283, 199] width 334 height 165
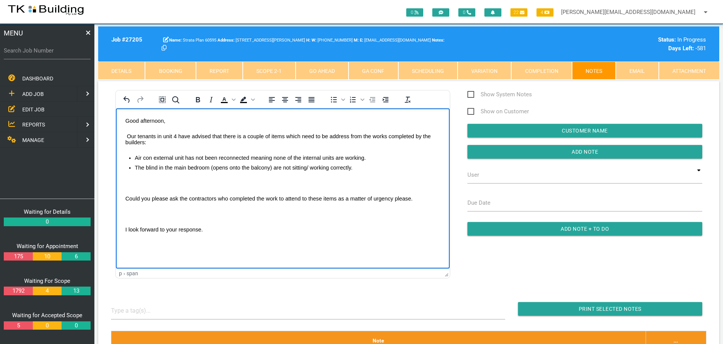
click at [137, 180] on p "Rich Text Area. Press ALT-0 for help." at bounding box center [282, 183] width 315 height 6
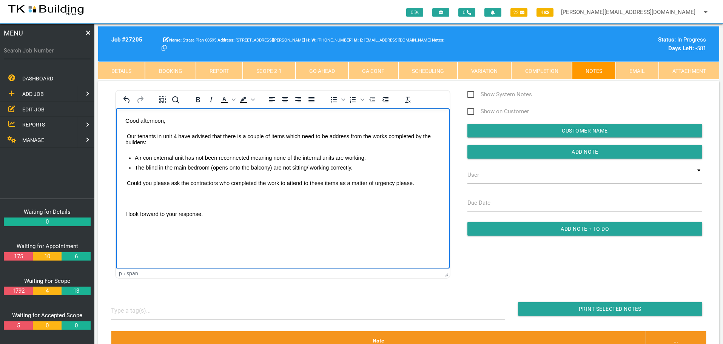
click at [128, 197] on p "Rich Text Area. Press ALT-0 for help." at bounding box center [282, 198] width 315 height 6
click at [125, 119] on body "Good afternoon, Our tenants in unit 4 have advised that there is a couple of it…" at bounding box center [283, 176] width 334 height 118
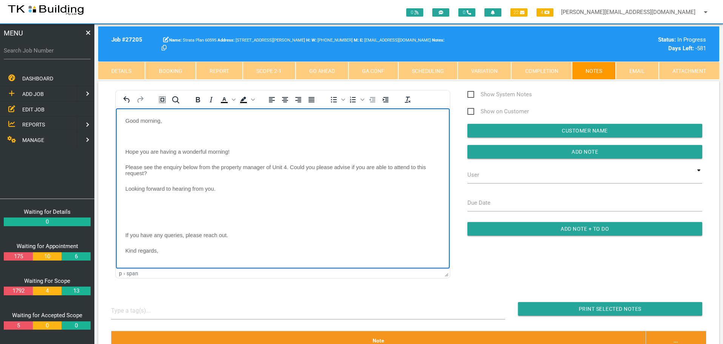
click at [134, 129] on body "Good morning, Hope you are having a wonderful morning! Please see the enquiry b…" at bounding box center [283, 272] width 334 height 310
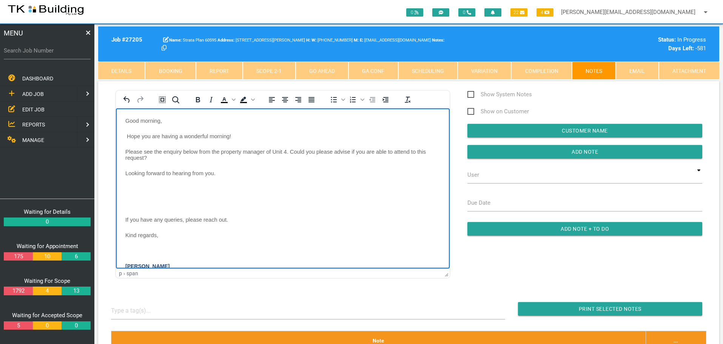
click at [132, 179] on body "Good morning, Hope you are having a wonderful morning! Please see the enquiry b…" at bounding box center [283, 264] width 334 height 294
click at [129, 212] on body "Good morning, Hope you are having a wonderful morning! Please see the enquiry b…" at bounding box center [283, 248] width 334 height 263
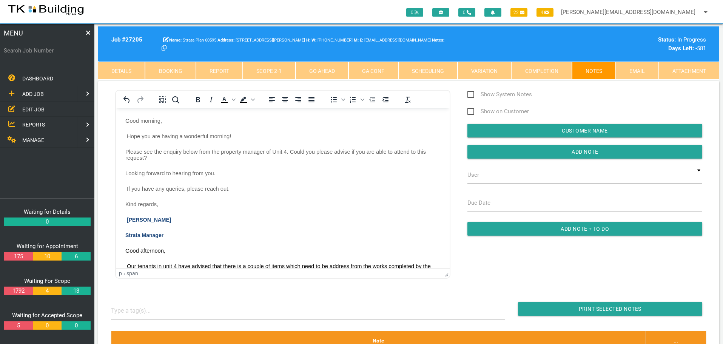
drag, startPoint x: 482, startPoint y: 154, endPoint x: 463, endPoint y: 162, distance: 21.2
click at [482, 155] on input "button" at bounding box center [584, 152] width 235 height 14
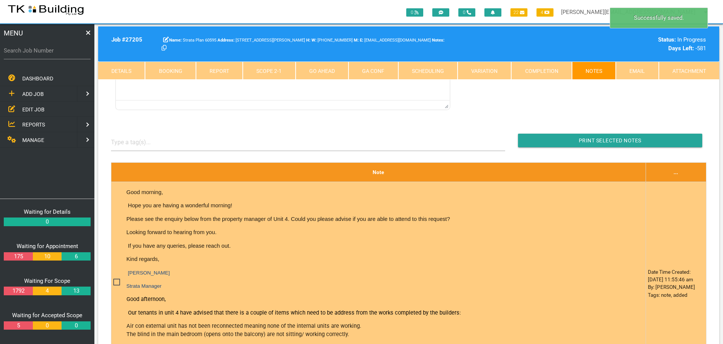
scroll to position [151, 0]
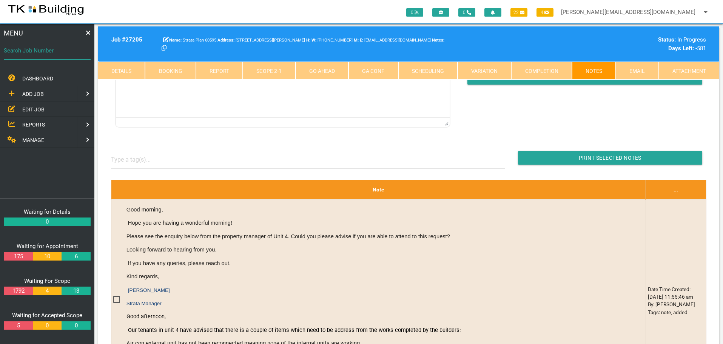
click at [57, 56] on input "Search Job Number" at bounding box center [47, 50] width 87 height 17
type input "28058"
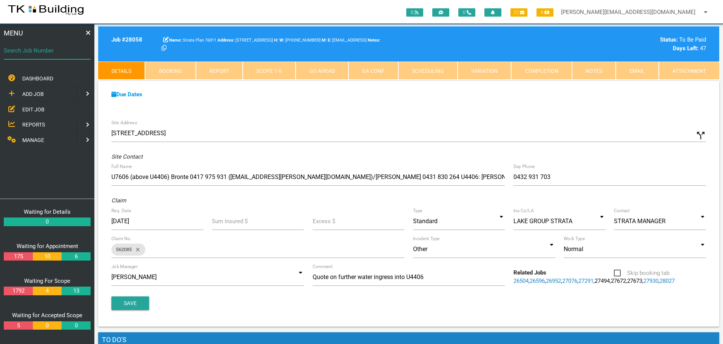
click at [60, 57] on input "Search Job Number" at bounding box center [47, 50] width 87 height 17
type input "27677"
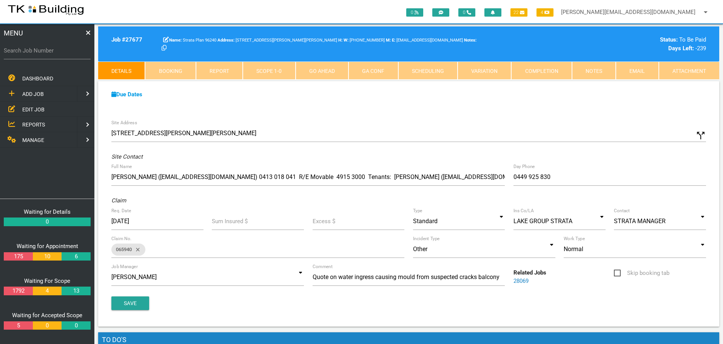
drag, startPoint x: 61, startPoint y: 51, endPoint x: 39, endPoint y: 44, distance: 23.2
click at [60, 52] on label "Search Job Number" at bounding box center [47, 50] width 87 height 9
click at [60, 52] on input "Search Job Number" at bounding box center [47, 50] width 87 height 17
type input "27571"
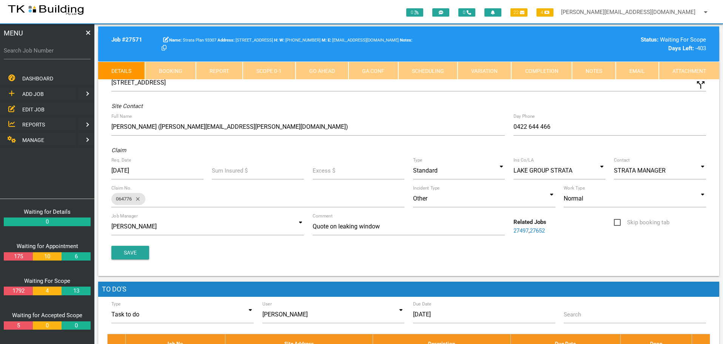
click at [601, 71] on link "Notes" at bounding box center [594, 71] width 44 height 18
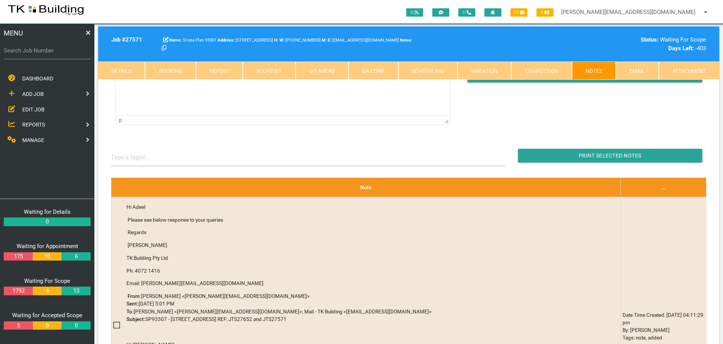
scroll to position [151, 0]
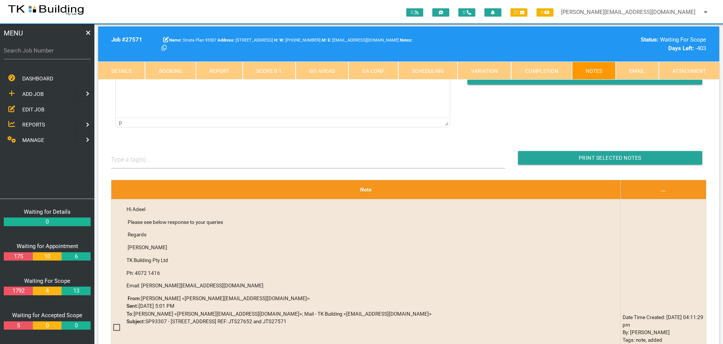
click at [32, 111] on span "EDIT JOB" at bounding box center [33, 109] width 22 height 6
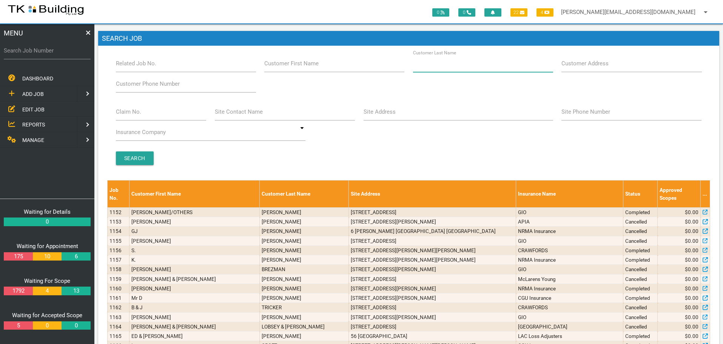
drag, startPoint x: 472, startPoint y: 68, endPoint x: 425, endPoint y: 42, distance: 53.2
click at [471, 68] on input "Customer Last Name" at bounding box center [483, 63] width 140 height 17
type input "66704"
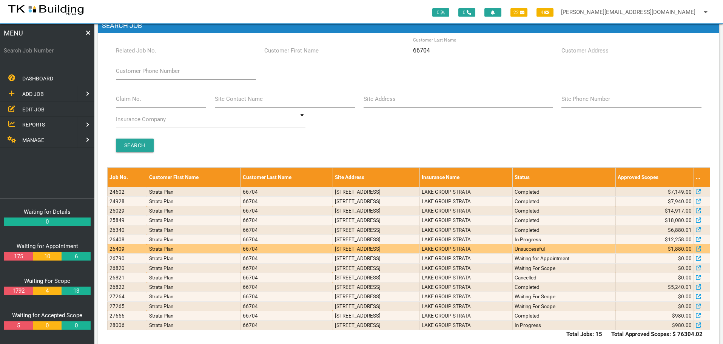
scroll to position [26, 0]
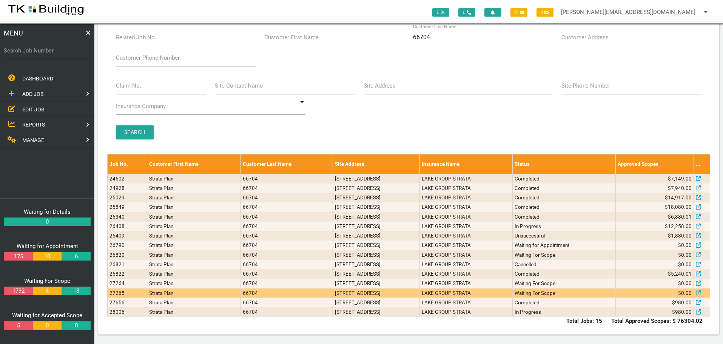
click at [349, 292] on td "[STREET_ADDRESS]" at bounding box center [375, 292] width 87 height 9
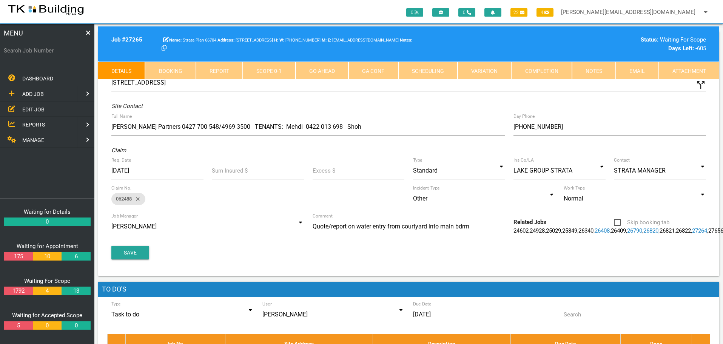
click at [592, 65] on link "Notes" at bounding box center [594, 71] width 44 height 18
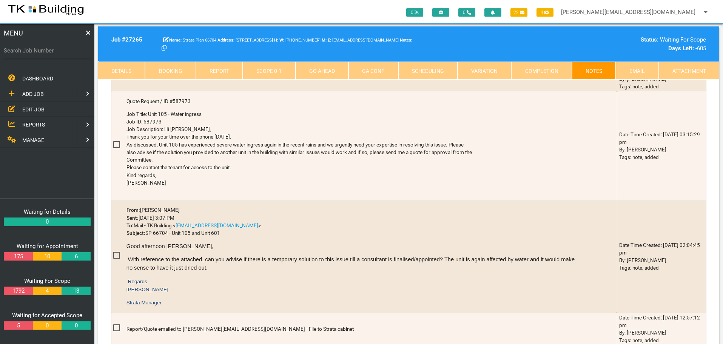
scroll to position [302, 0]
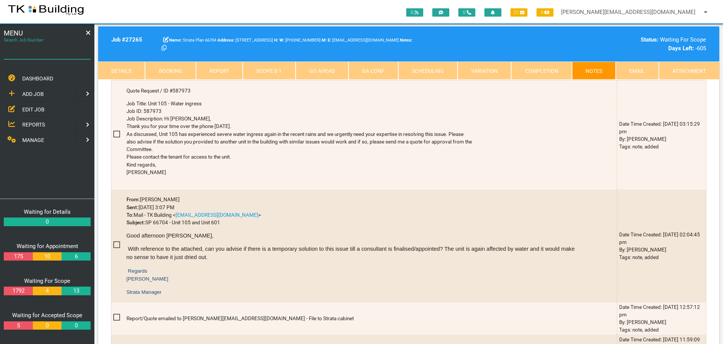
click at [37, 55] on input "Search Job Number" at bounding box center [47, 50] width 87 height 17
type input "25987"
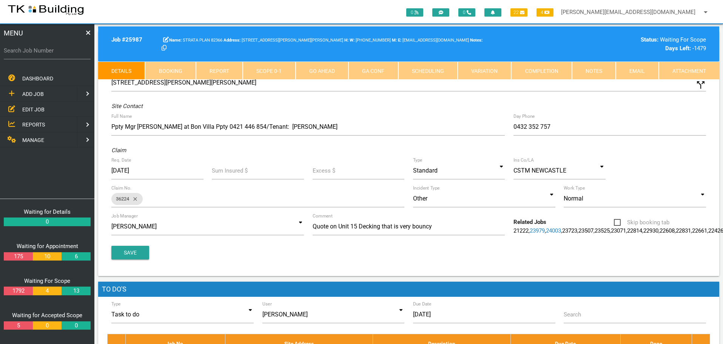
drag, startPoint x: 599, startPoint y: 66, endPoint x: 564, endPoint y: 73, distance: 35.4
click at [599, 66] on link "Notes" at bounding box center [594, 71] width 44 height 18
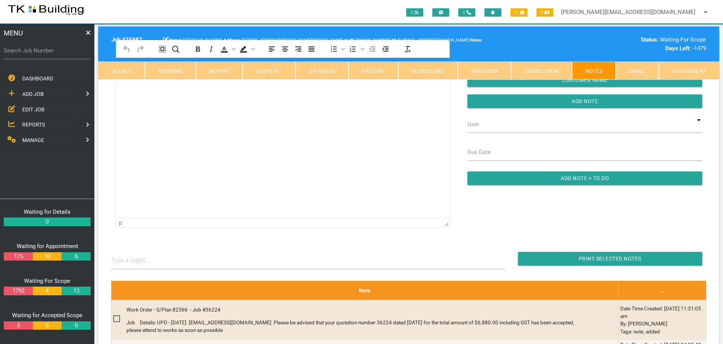
click at [135, 92] on html at bounding box center [283, 75] width 334 height 34
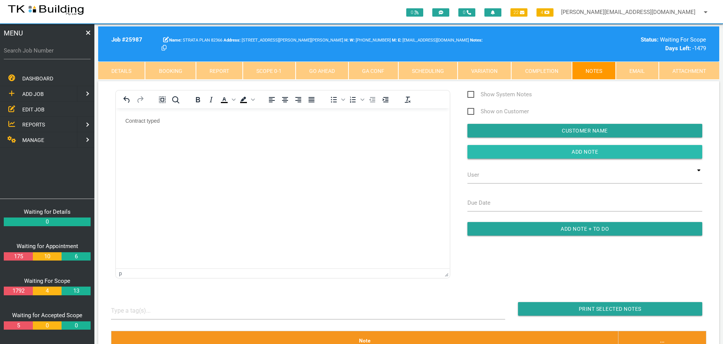
click at [526, 152] on input "button" at bounding box center [584, 152] width 235 height 14
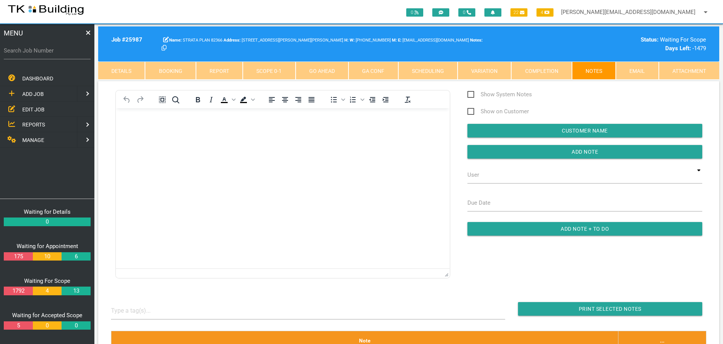
click at [31, 124] on span "REPORTS" at bounding box center [33, 125] width 23 height 6
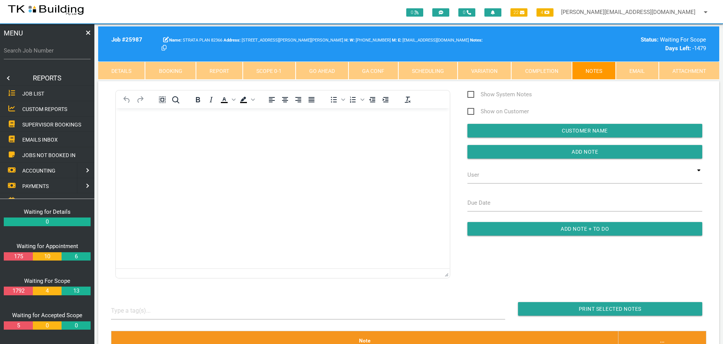
click at [57, 124] on span "SUPERVISOR BOOKINGS" at bounding box center [51, 124] width 59 height 6
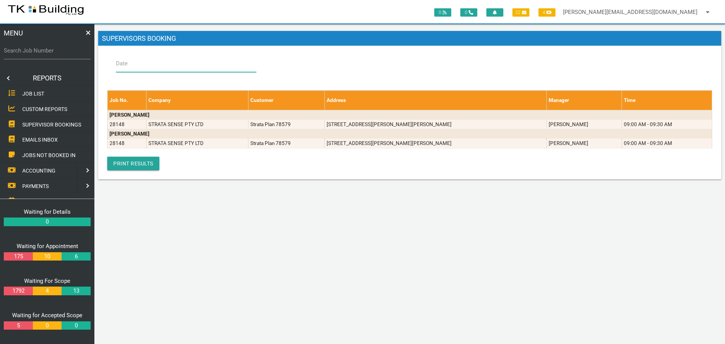
click at [139, 66] on input "Date" at bounding box center [186, 63] width 140 height 17
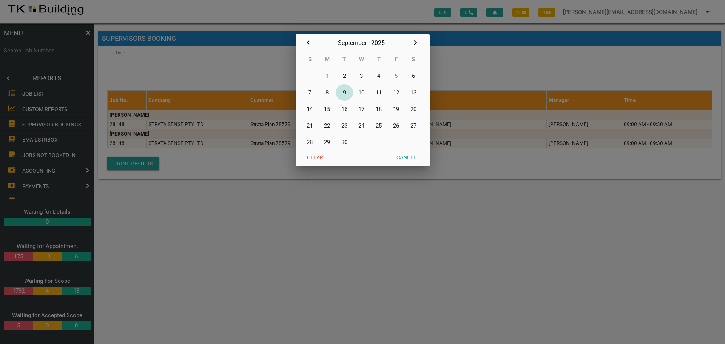
click at [344, 91] on button "9" at bounding box center [344, 92] width 17 height 17
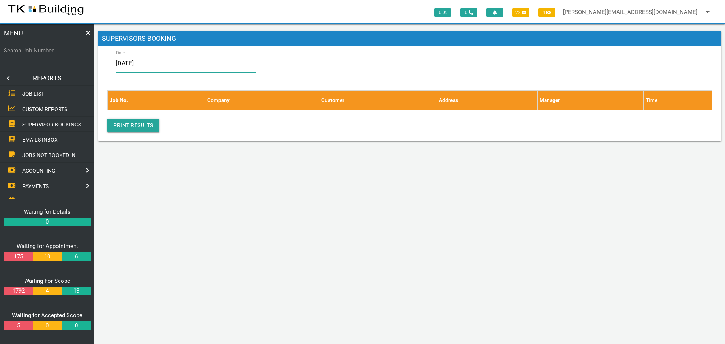
click at [177, 66] on input "[DATE]" at bounding box center [186, 63] width 140 height 17
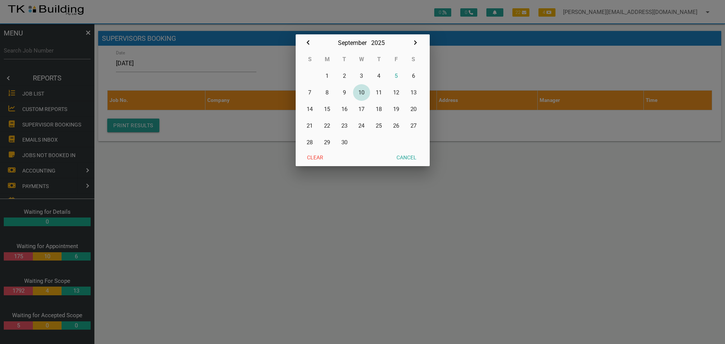
click at [363, 92] on button "10" at bounding box center [361, 92] width 17 height 17
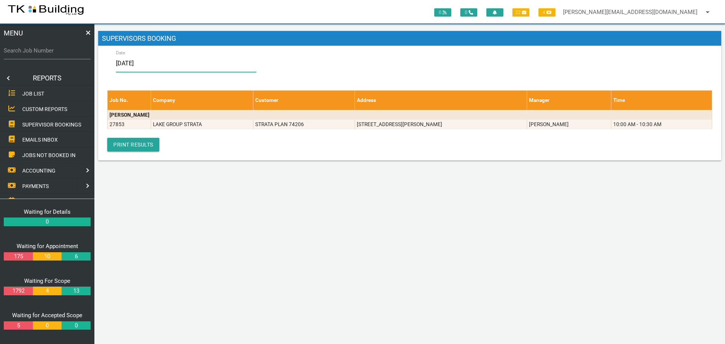
click at [190, 66] on input "[DATE]" at bounding box center [186, 63] width 140 height 17
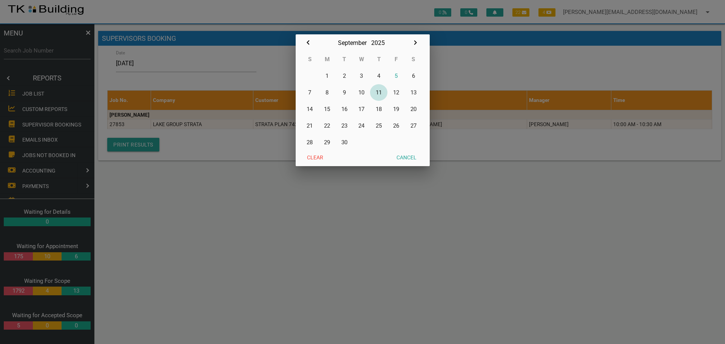
click at [382, 93] on button "11" at bounding box center [378, 92] width 17 height 17
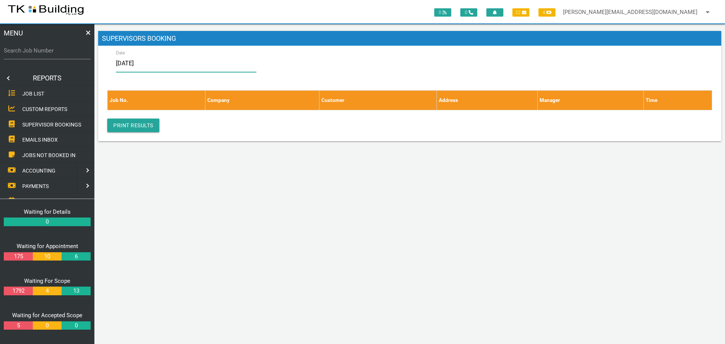
click at [194, 67] on input "[DATE]" at bounding box center [186, 63] width 140 height 17
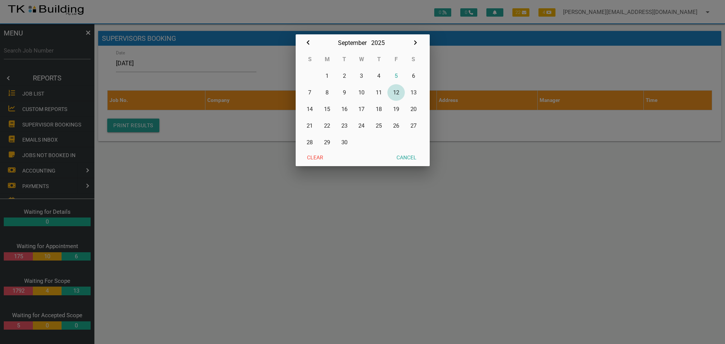
click at [396, 91] on button "12" at bounding box center [395, 92] width 17 height 17
type input "[DATE]"
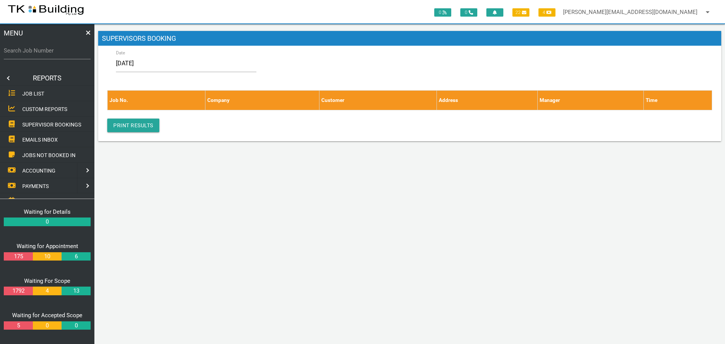
click at [10, 76] on link at bounding box center [7, 78] width 15 height 15
click at [30, 108] on span "EDIT JOB" at bounding box center [33, 109] width 22 height 6
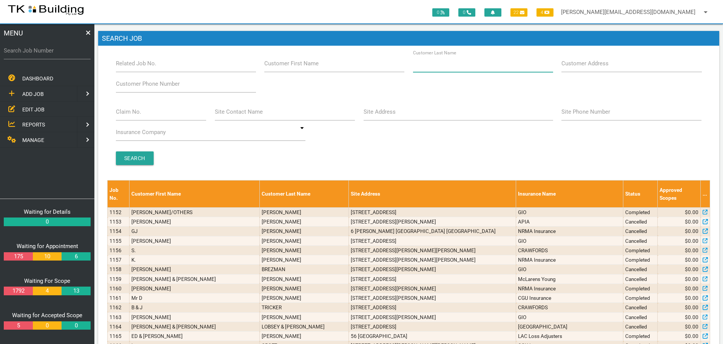
click at [454, 68] on input "Customer Last Name" at bounding box center [483, 63] width 140 height 17
type input "91200"
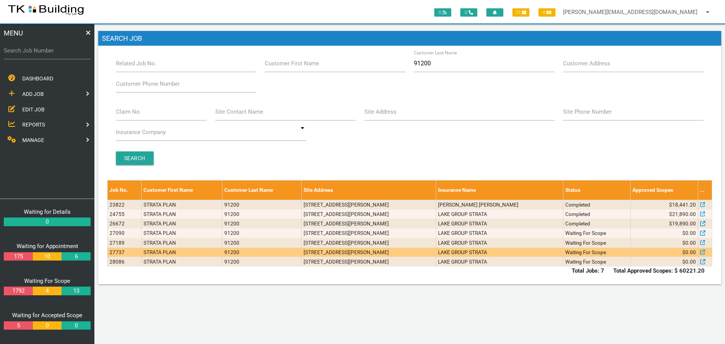
click at [436, 251] on td "1/72 Albert St, Warners Bay NSW 2282, Australia" at bounding box center [368, 251] width 134 height 9
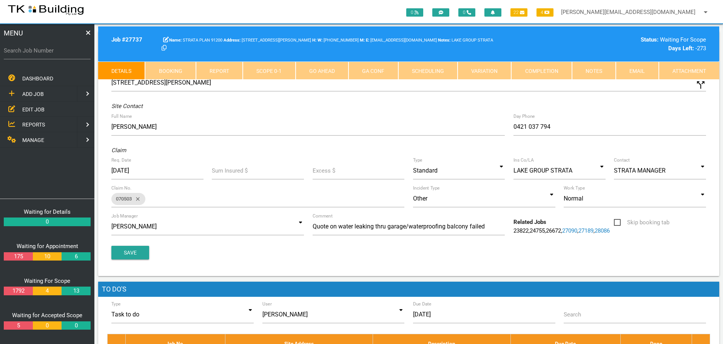
click at [599, 71] on link "Notes" at bounding box center [594, 71] width 44 height 18
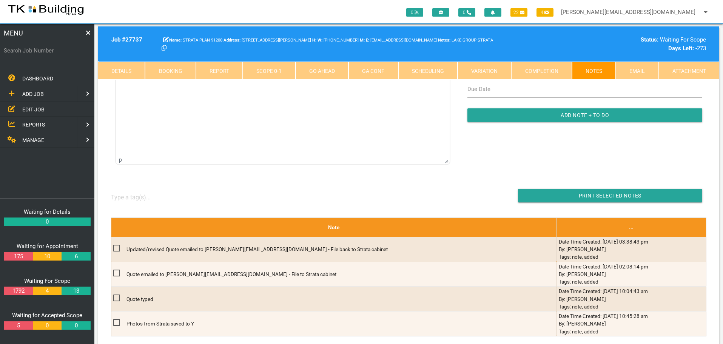
scroll to position [75, 0]
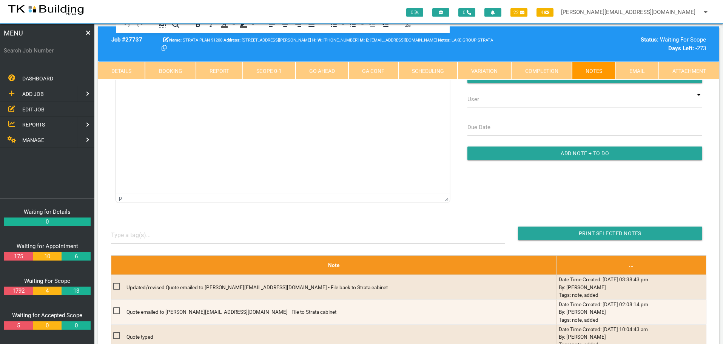
click at [176, 71] on link "Booking" at bounding box center [170, 71] width 51 height 18
select select "8"
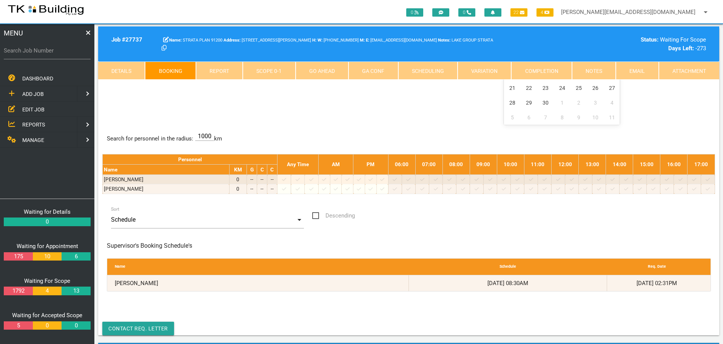
click at [584, 67] on link "Notes" at bounding box center [594, 71] width 44 height 18
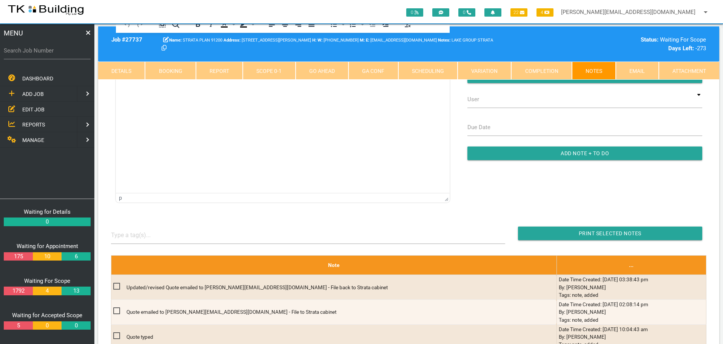
scroll to position [0, 0]
click at [155, 73] on link "Booking" at bounding box center [170, 71] width 51 height 18
select select "8"
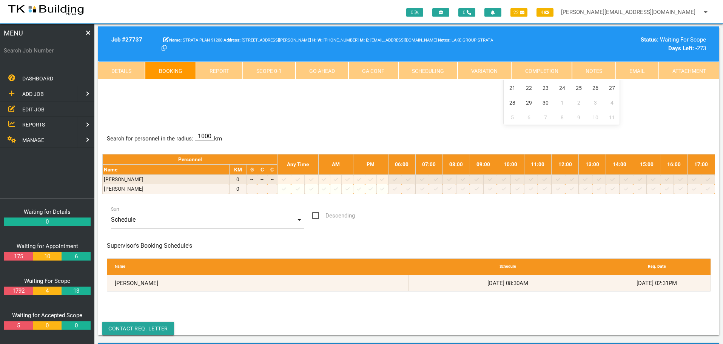
click at [595, 68] on link "Notes" at bounding box center [594, 71] width 44 height 18
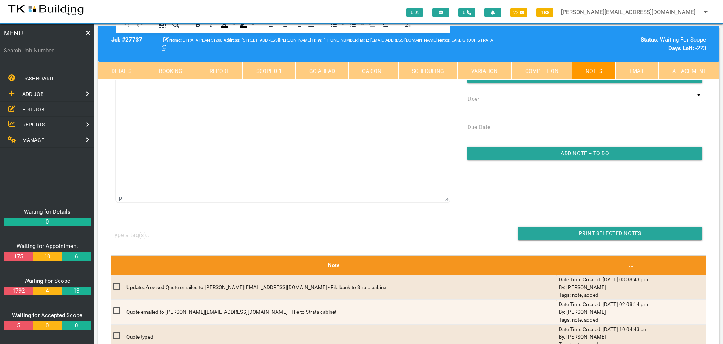
click at [121, 70] on link "Details" at bounding box center [121, 71] width 47 height 18
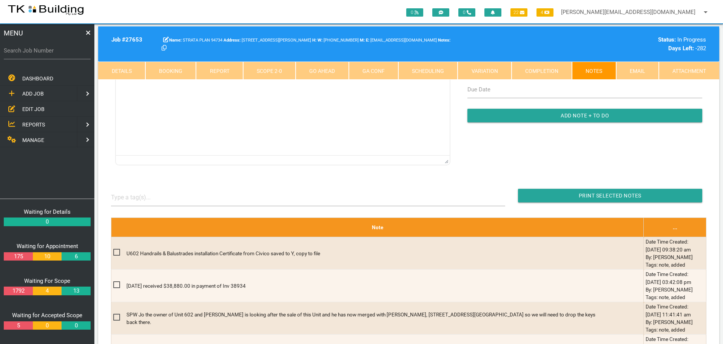
click at [29, 108] on span "EDIT JOB" at bounding box center [33, 109] width 22 height 6
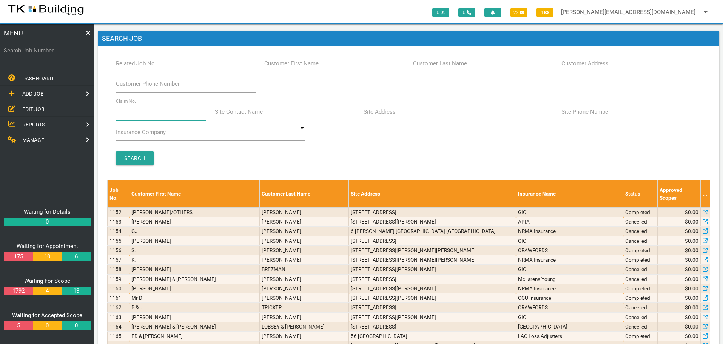
click at [149, 113] on input "Claim No." at bounding box center [161, 111] width 91 height 17
type input "481026"
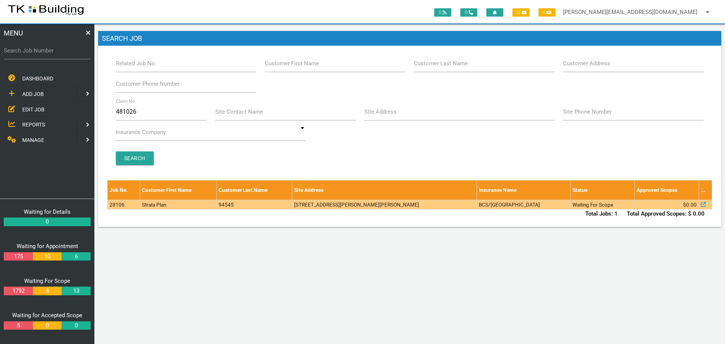
click at [463, 206] on td "[STREET_ADDRESS][PERSON_NAME][PERSON_NAME]" at bounding box center [384, 204] width 185 height 9
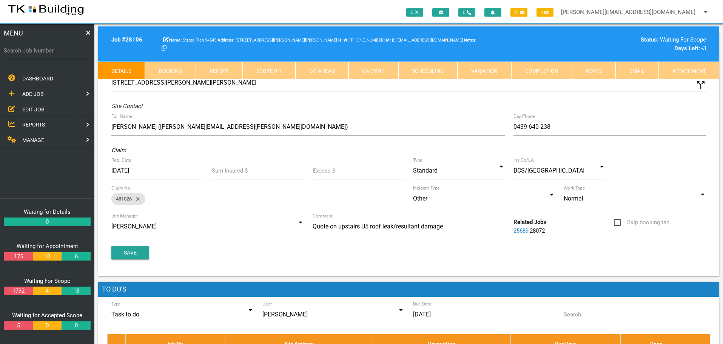
click at [602, 71] on link "Notes" at bounding box center [594, 71] width 44 height 18
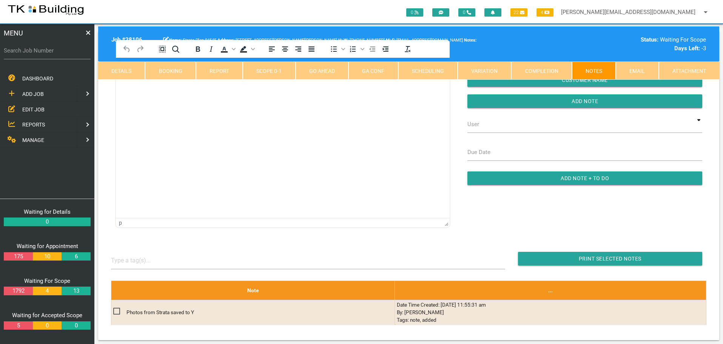
click at [157, 92] on html at bounding box center [283, 75] width 334 height 34
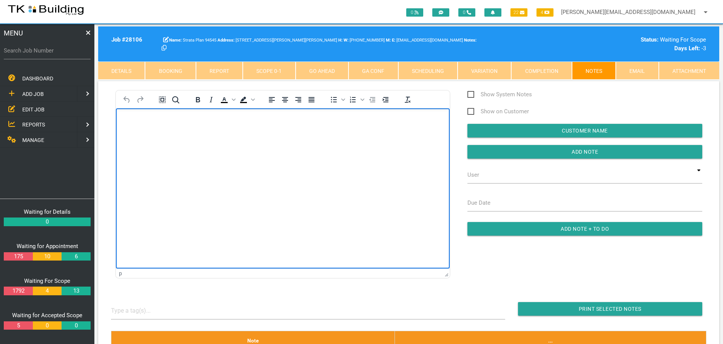
click at [129, 121] on p "Rich Text Area. Press ALT-0 for help." at bounding box center [282, 120] width 315 height 6
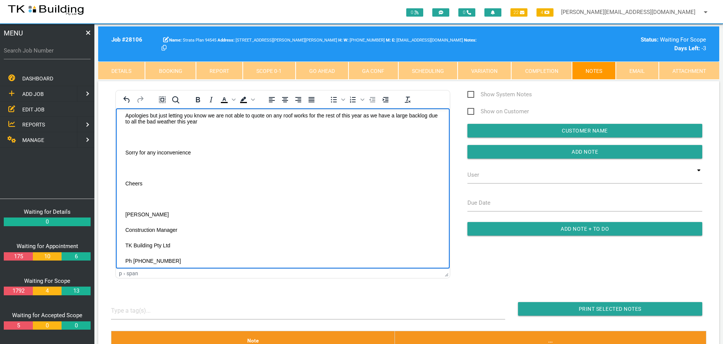
click at [128, 134] on body "Hi [PERSON_NAME] Apologies but just letting you know we are not able to quote o…" at bounding box center [283, 181] width 334 height 201
click at [128, 152] on p "Rich Text Area. Press ALT-0 for help." at bounding box center [282, 153] width 315 height 6
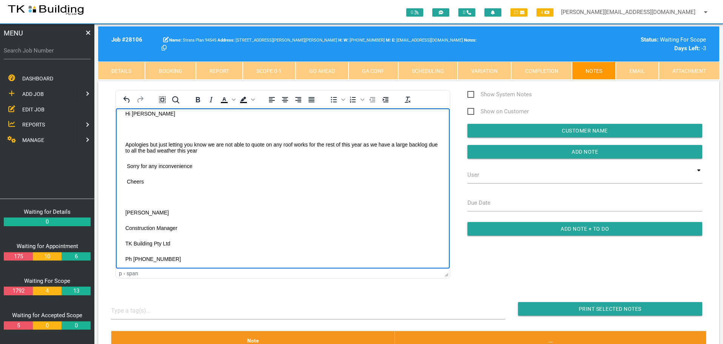
scroll to position [0, 0]
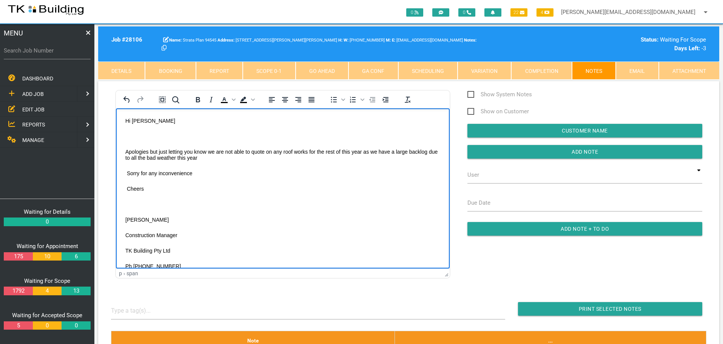
click at [128, 134] on p "Rich Text Area. Press ALT-0 for help." at bounding box center [282, 136] width 315 height 6
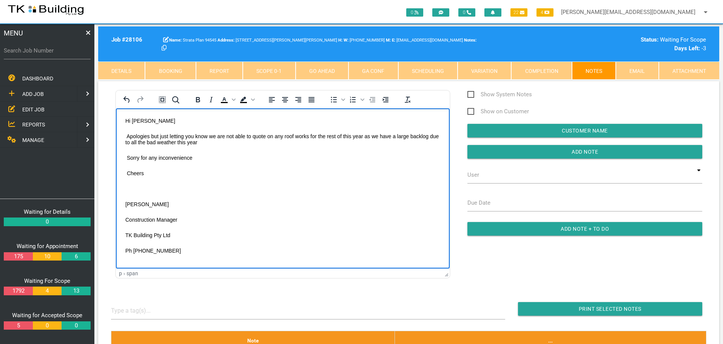
drag, startPoint x: 129, startPoint y: 188, endPoint x: 224, endPoint y: 295, distance: 143.6
click at [129, 188] on p "Rich Text Area. Press ALT-0 for help." at bounding box center [282, 188] width 315 height 6
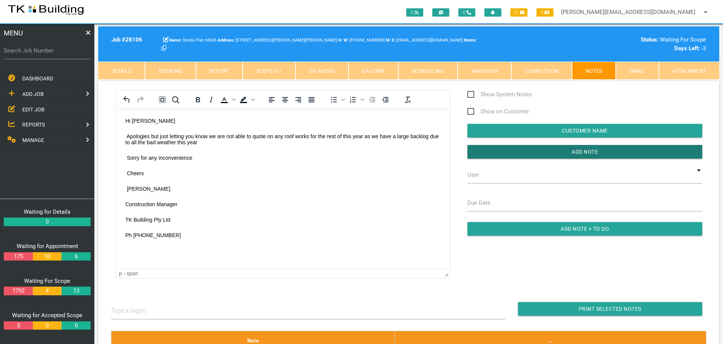
drag, startPoint x: 523, startPoint y: 149, endPoint x: 529, endPoint y: 141, distance: 10.5
click at [522, 151] on input "button" at bounding box center [584, 152] width 235 height 14
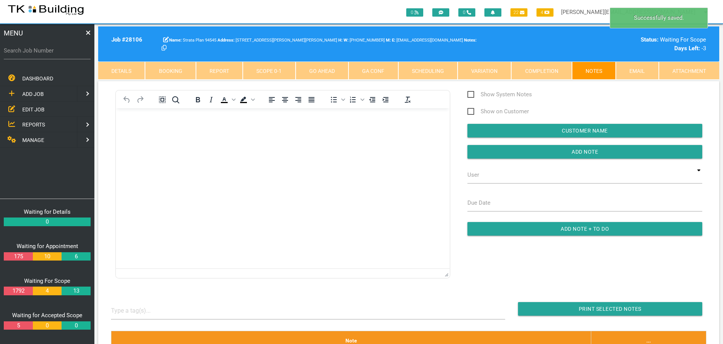
click at [548, 71] on link "Completion" at bounding box center [541, 71] width 60 height 18
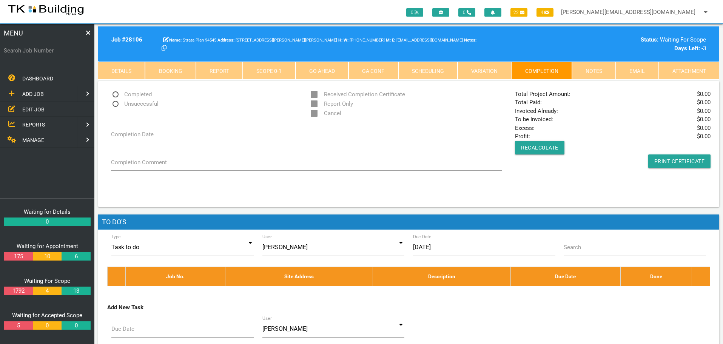
click at [50, 54] on label "Search Job Number" at bounding box center [47, 50] width 87 height 9
click at [50, 54] on input "Search Job Number" at bounding box center [47, 50] width 87 height 17
type input "28129"
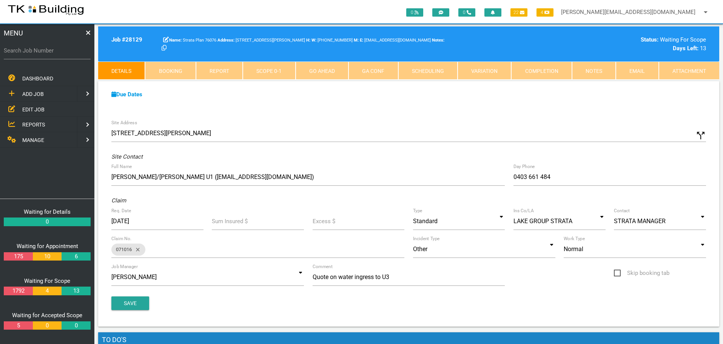
click at [591, 71] on link "Notes" at bounding box center [594, 71] width 44 height 18
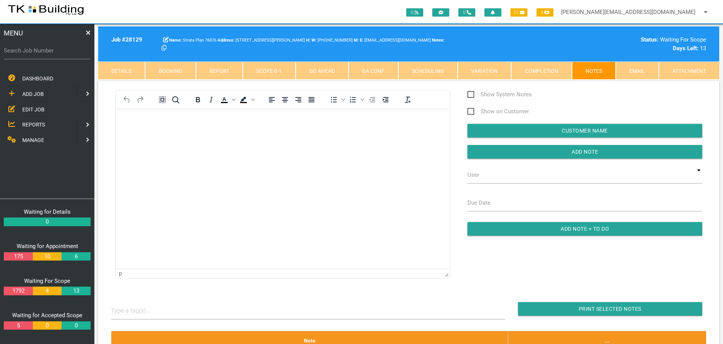
click at [164, 140] on body "Rich Text Area. Press ALT-0 for help." at bounding box center [283, 129] width 334 height 25
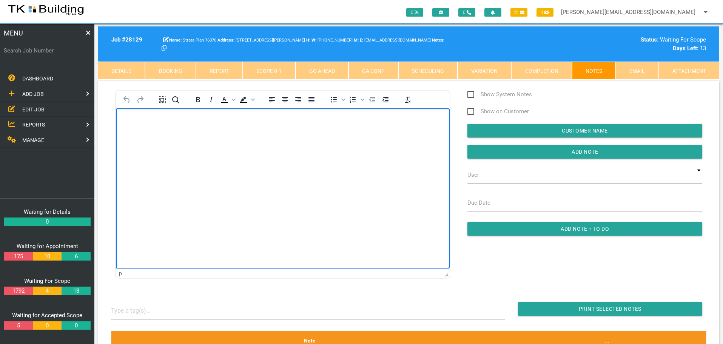
drag, startPoint x: 131, startPoint y: 122, endPoint x: 123, endPoint y: 126, distance: 8.8
click at [130, 123] on p "Rich Text Area. Press ALT-0 for help." at bounding box center [282, 120] width 315 height 6
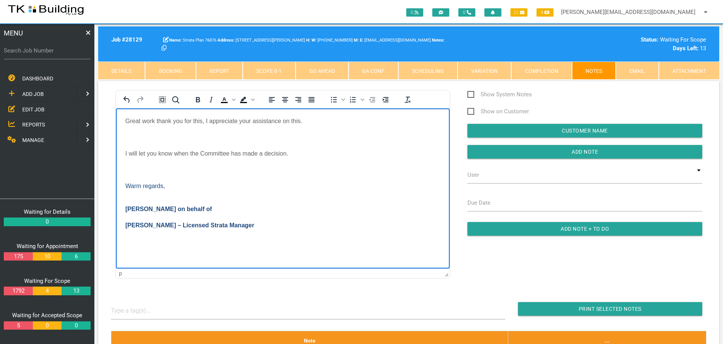
click at [126, 132] on body "Great work thank you for this, I appreciate your assistance on this. I will let…" at bounding box center [283, 182] width 334 height 130
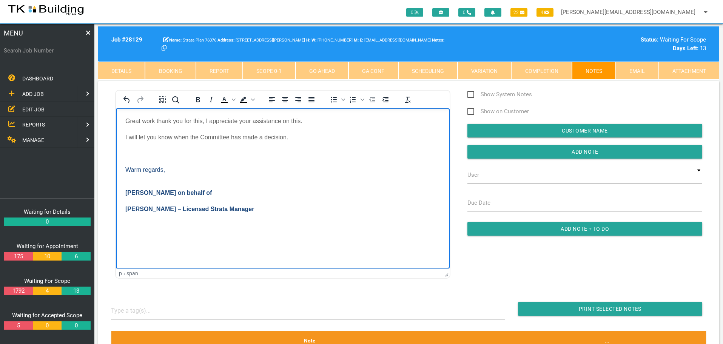
click at [137, 152] on p "Rich Text Area. Press ALT-0 for help." at bounding box center [282, 153] width 315 height 7
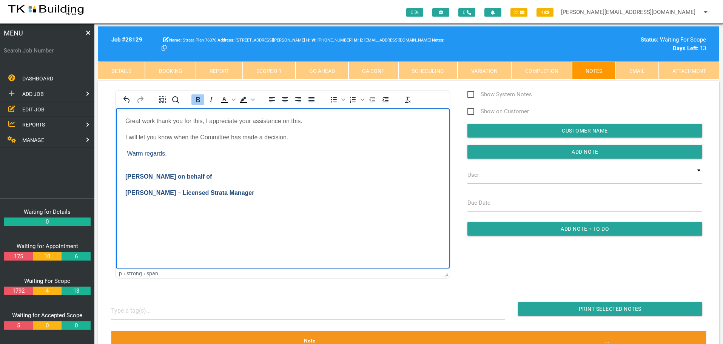
click at [138, 162] on body "Great work thank you for this, I appreciate your assistance on this. I will let…" at bounding box center [283, 165] width 334 height 97
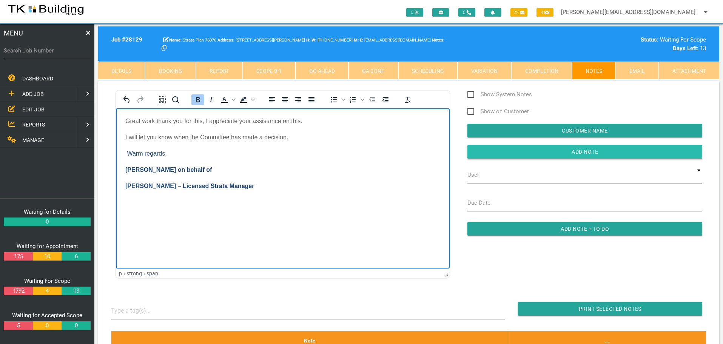
click at [499, 150] on input "Add Note" at bounding box center [584, 152] width 235 height 14
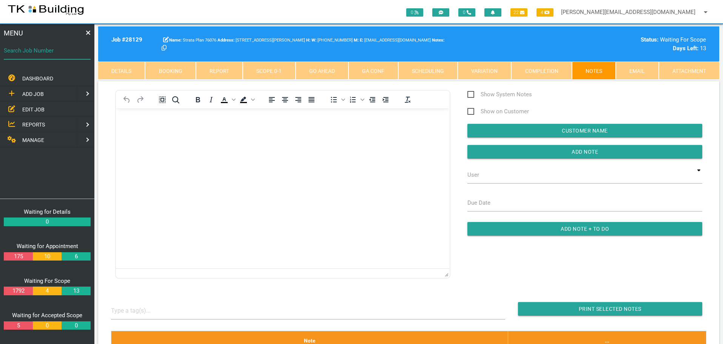
click at [54, 55] on input "Search Job Number" at bounding box center [47, 50] width 87 height 17
type input "27750"
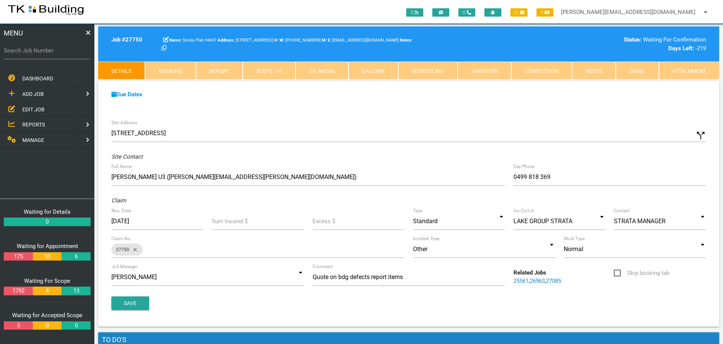
click at [40, 54] on label "Search Job Number" at bounding box center [47, 50] width 87 height 9
click at [40, 54] on input "Search Job Number" at bounding box center [47, 50] width 87 height 17
type input "27265"
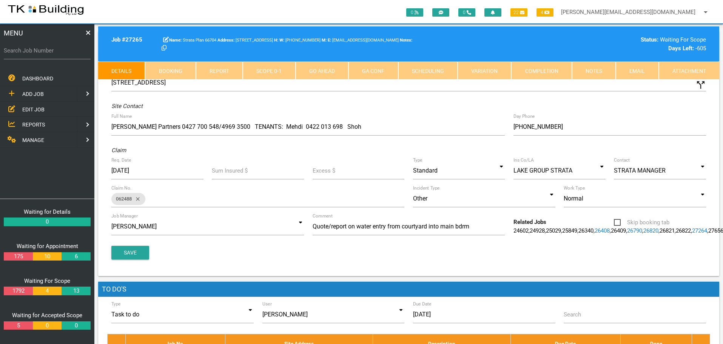
click at [595, 71] on link "Notes" at bounding box center [594, 71] width 44 height 18
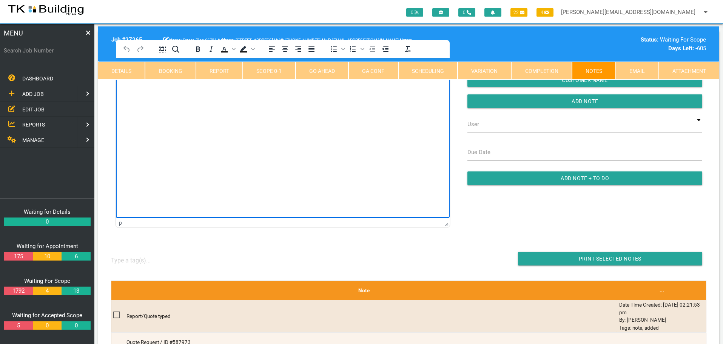
click at [138, 92] on html at bounding box center [283, 75] width 334 height 34
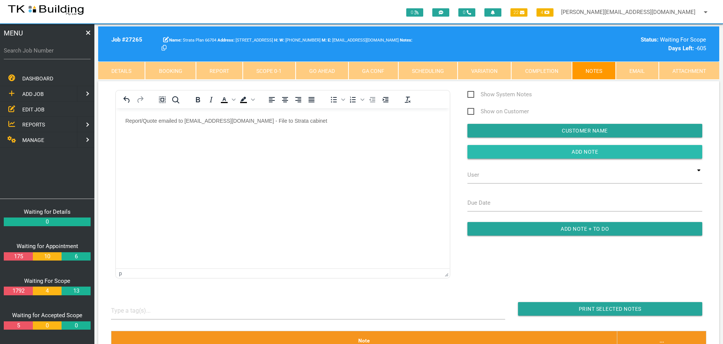
click at [478, 148] on input "button" at bounding box center [584, 152] width 235 height 14
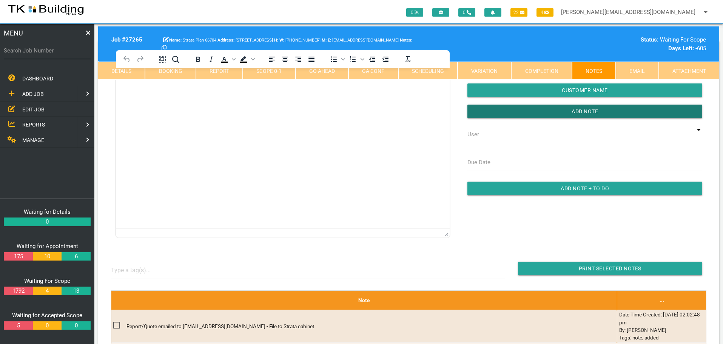
scroll to position [113, 0]
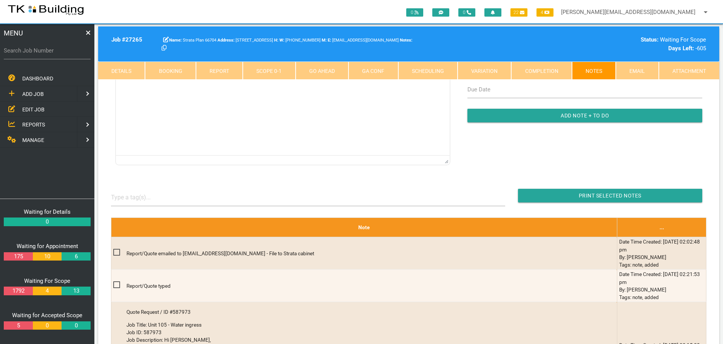
drag, startPoint x: 46, startPoint y: 52, endPoint x: 40, endPoint y: 63, distance: 12.5
click at [46, 52] on label "Search Job Number" at bounding box center [47, 50] width 87 height 9
click at [46, 52] on input "Search Job Number" at bounding box center [47, 50] width 87 height 17
type input "28014"
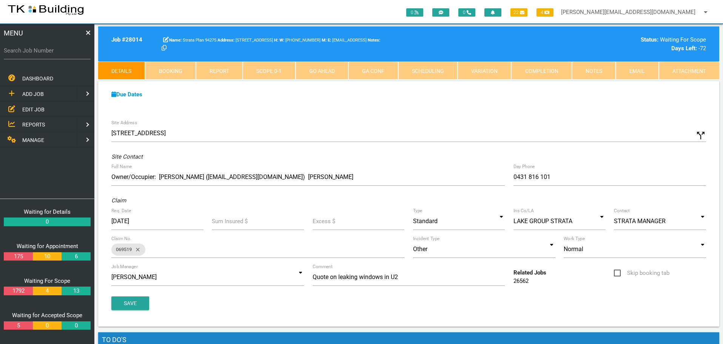
click at [595, 74] on link "Notes" at bounding box center [594, 71] width 44 height 18
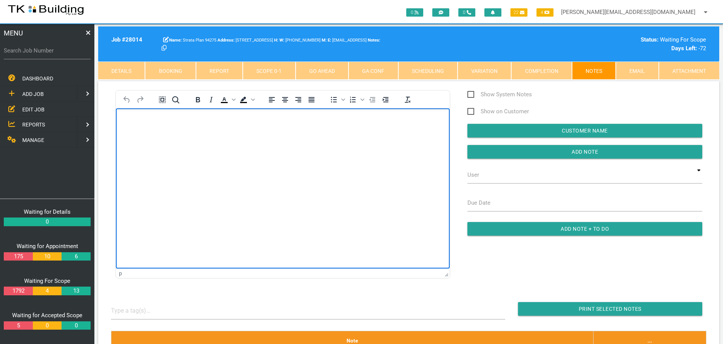
click at [147, 129] on body "Rich Text Area. Press ALT-0 for help." at bounding box center [283, 129] width 334 height 25
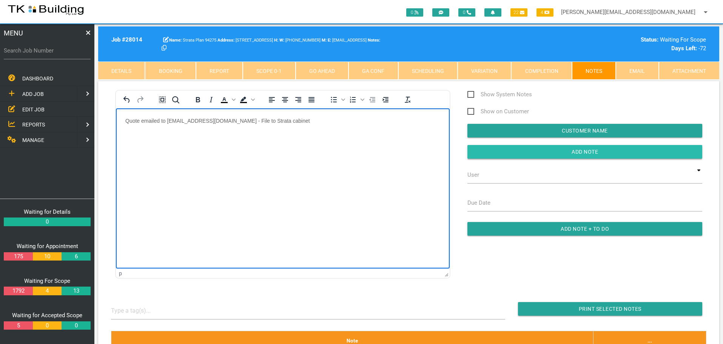
click at [522, 151] on input "Add Note" at bounding box center [584, 152] width 235 height 14
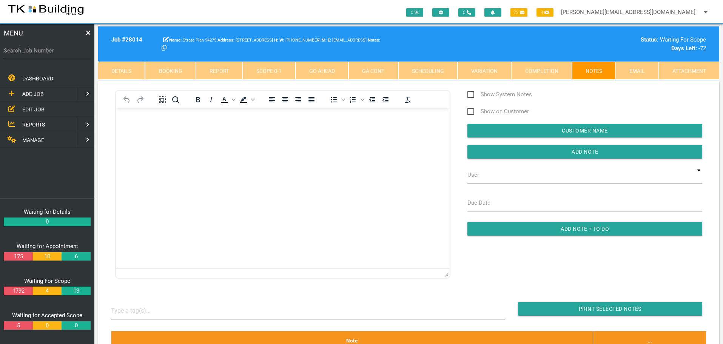
click at [43, 51] on label "Search Job Number" at bounding box center [47, 50] width 87 height 9
click at [43, 51] on input "Search Job Number" at bounding box center [47, 50] width 87 height 17
type input "28030"
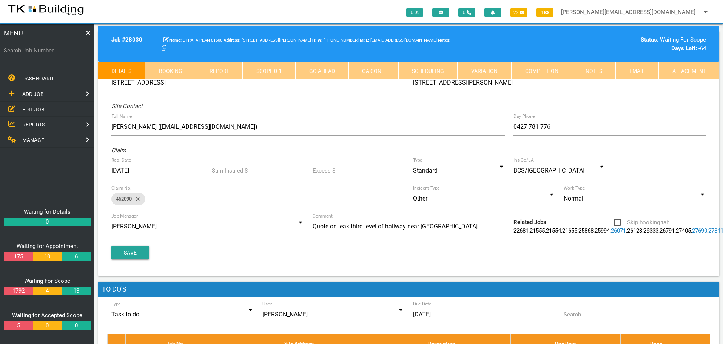
drag, startPoint x: 596, startPoint y: 70, endPoint x: 592, endPoint y: 72, distance: 4.7
click at [596, 70] on link "Notes" at bounding box center [594, 71] width 44 height 18
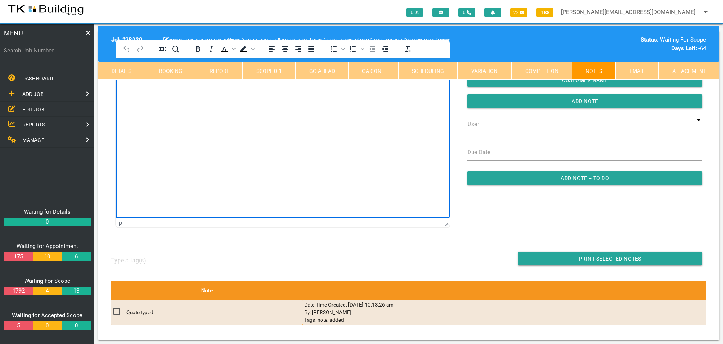
click at [168, 92] on html at bounding box center [283, 75] width 334 height 34
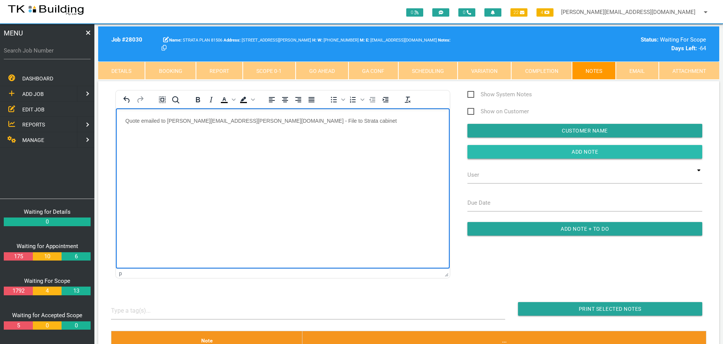
click at [493, 153] on input "Add Note" at bounding box center [584, 152] width 235 height 14
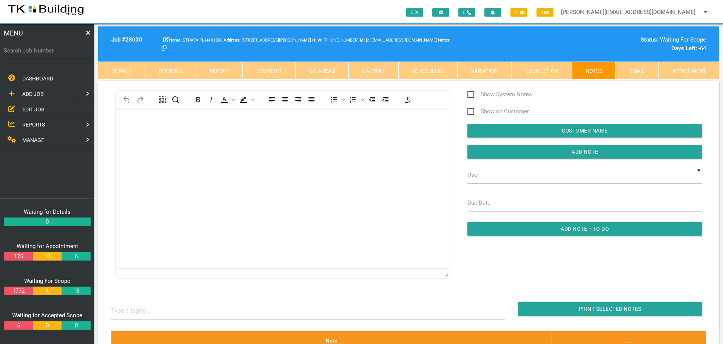
click at [42, 53] on label "Search Job Number" at bounding box center [47, 50] width 87 height 9
click at [42, 53] on input "Search Job Number" at bounding box center [47, 50] width 87 height 17
type input "28136"
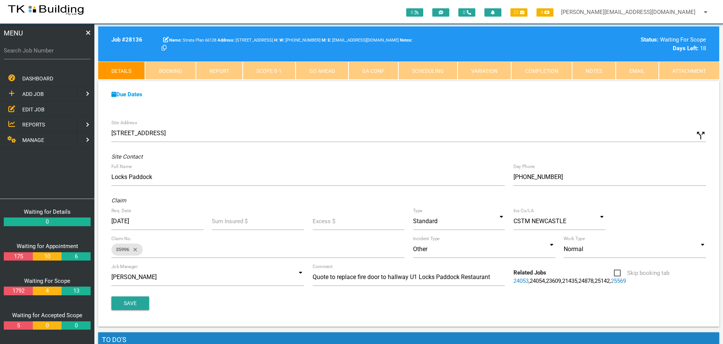
click at [591, 71] on link "Notes" at bounding box center [594, 71] width 44 height 18
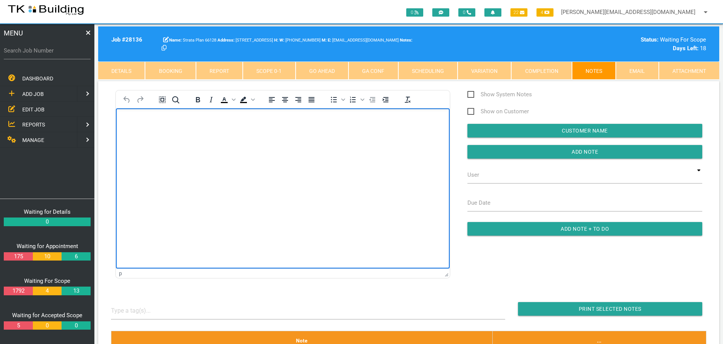
click at [143, 125] on body "Rich Text Area. Press ALT-0 for help." at bounding box center [283, 129] width 334 height 25
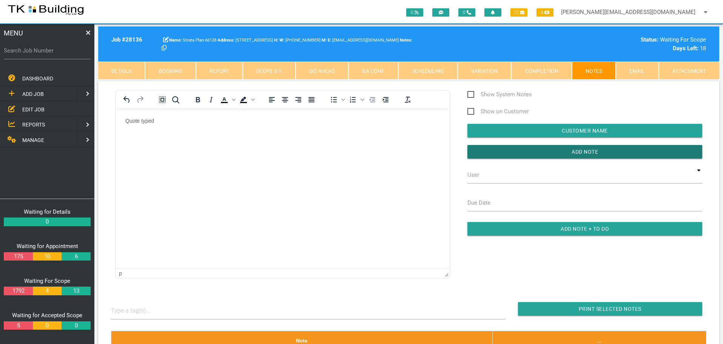
drag, startPoint x: 531, startPoint y: 155, endPoint x: 451, endPoint y: 131, distance: 83.0
click at [528, 156] on input "button" at bounding box center [584, 152] width 235 height 14
